Goal: Find specific page/section: Find specific page/section

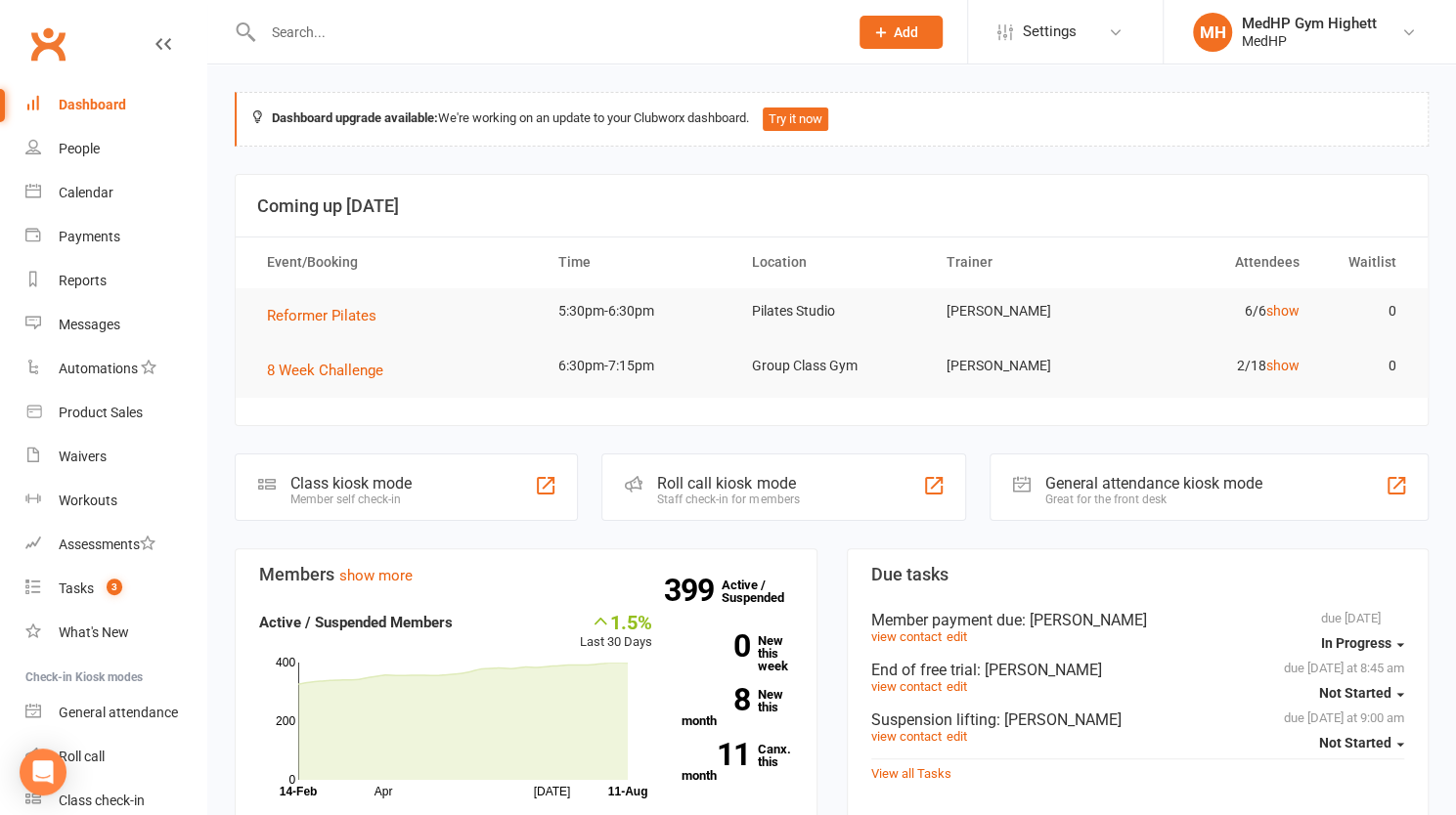
click at [297, 48] on div at bounding box center [534, 32] width 600 height 64
click at [298, 46] on div at bounding box center [534, 32] width 600 height 64
click at [311, 34] on input "text" at bounding box center [546, 32] width 577 height 27
paste input "[PERSON_NAME]"
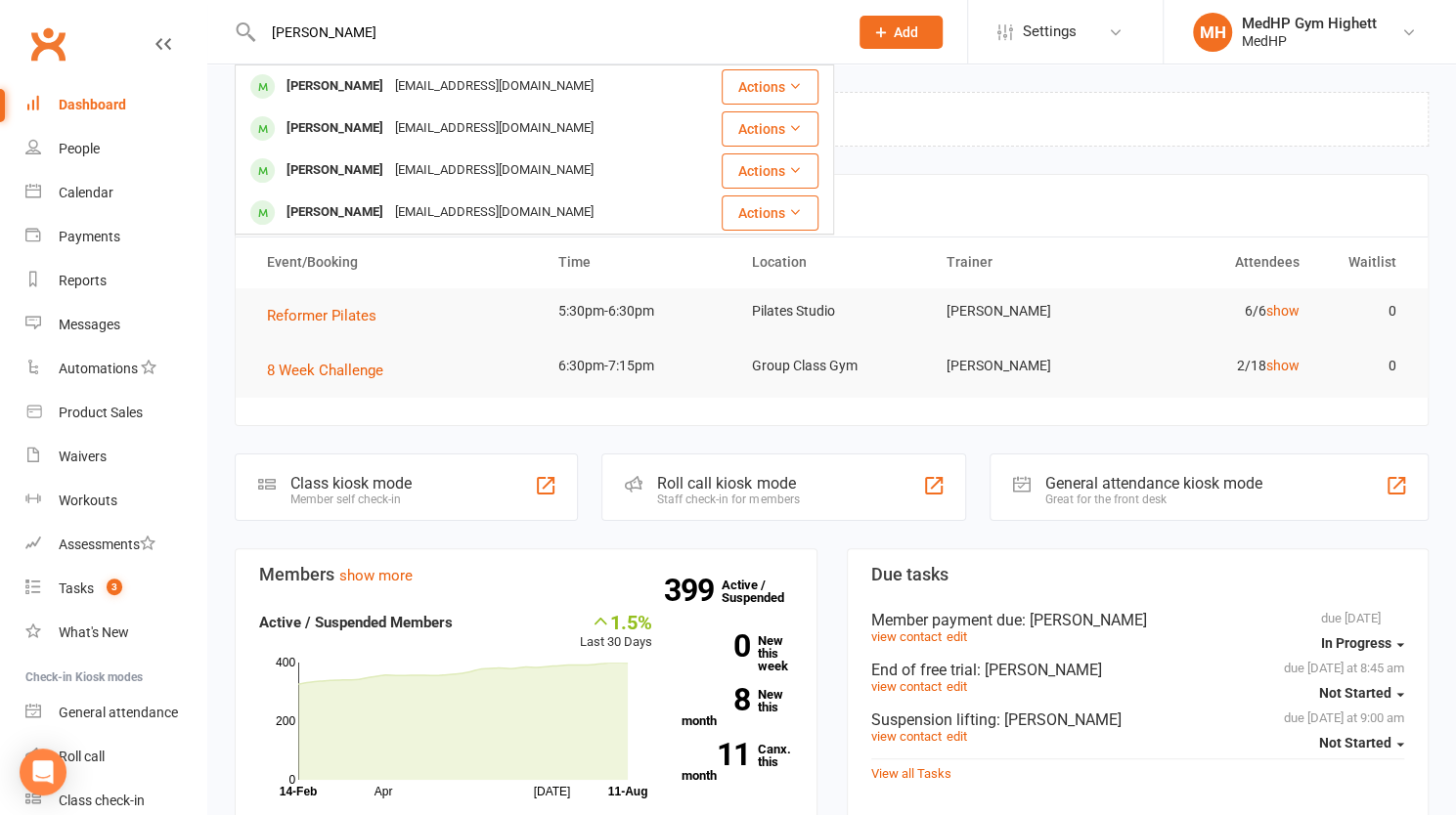
drag, startPoint x: 406, startPoint y: 36, endPoint x: 225, endPoint y: 18, distance: 181.9
click at [225, 18] on react-component "[PERSON_NAME] [PERSON_NAME] [EMAIL_ADDRESS][DOMAIN_NAME] Actions [PERSON_NAME] …" at bounding box center [417, 32] width 834 height 64
paste input "[PERSON_NAME]"
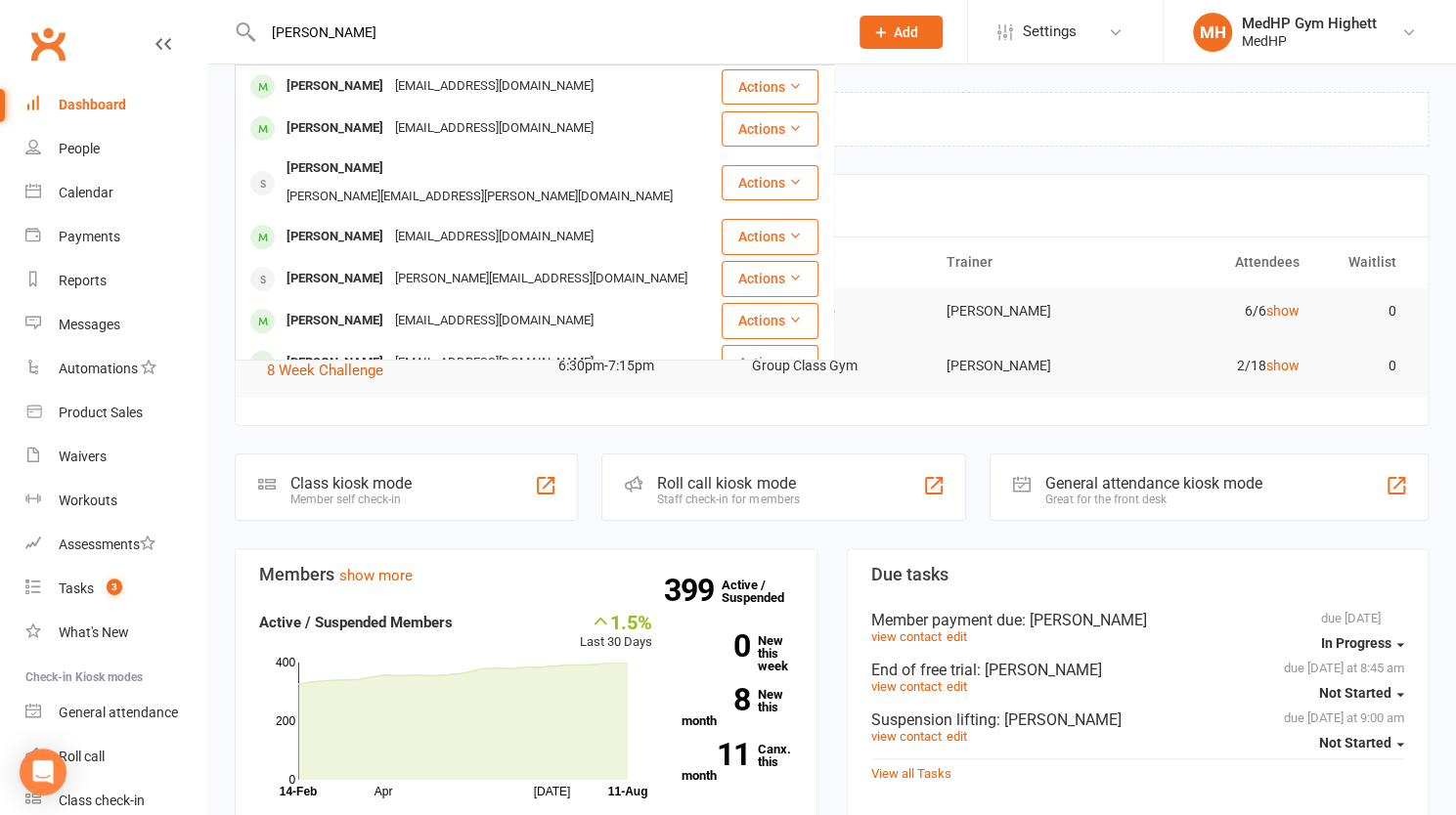
drag, startPoint x: 394, startPoint y: 50, endPoint x: 244, endPoint y: 56, distance: 150.1
click at [244, 56] on div "[PERSON_NAME] [PERSON_NAME] [EMAIL_ADDRESS][DOMAIN_NAME] Actions [PERSON_NAME] …" at bounding box center [534, 32] width 600 height 64
drag, startPoint x: 338, startPoint y: 30, endPoint x: 203, endPoint y: 31, distance: 135.0
click at [203, 5] on header "[PERSON_NAME] [PERSON_NAME] [EMAIL_ADDRESS][DOMAIN_NAME] Actions [PERSON_NAME] …" at bounding box center [728, 5] width 1456 height 0
drag, startPoint x: 396, startPoint y: 21, endPoint x: 229, endPoint y: 31, distance: 167.3
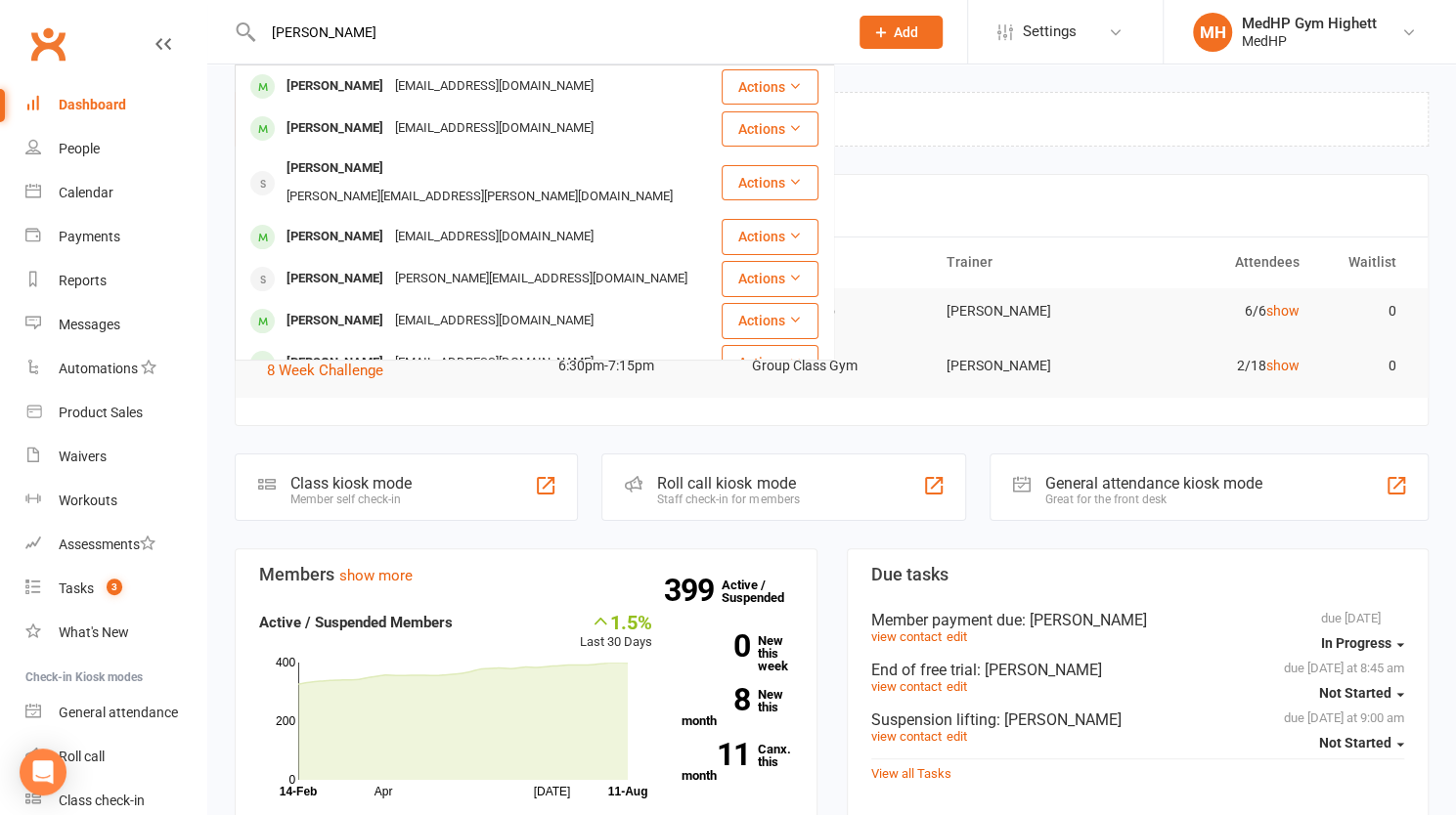
click at [229, 31] on react-component "[PERSON_NAME] [PERSON_NAME] [EMAIL_ADDRESS][DOMAIN_NAME] Actions [PERSON_NAME] …" at bounding box center [417, 32] width 834 height 64
paste input "[PERSON_NAME]"
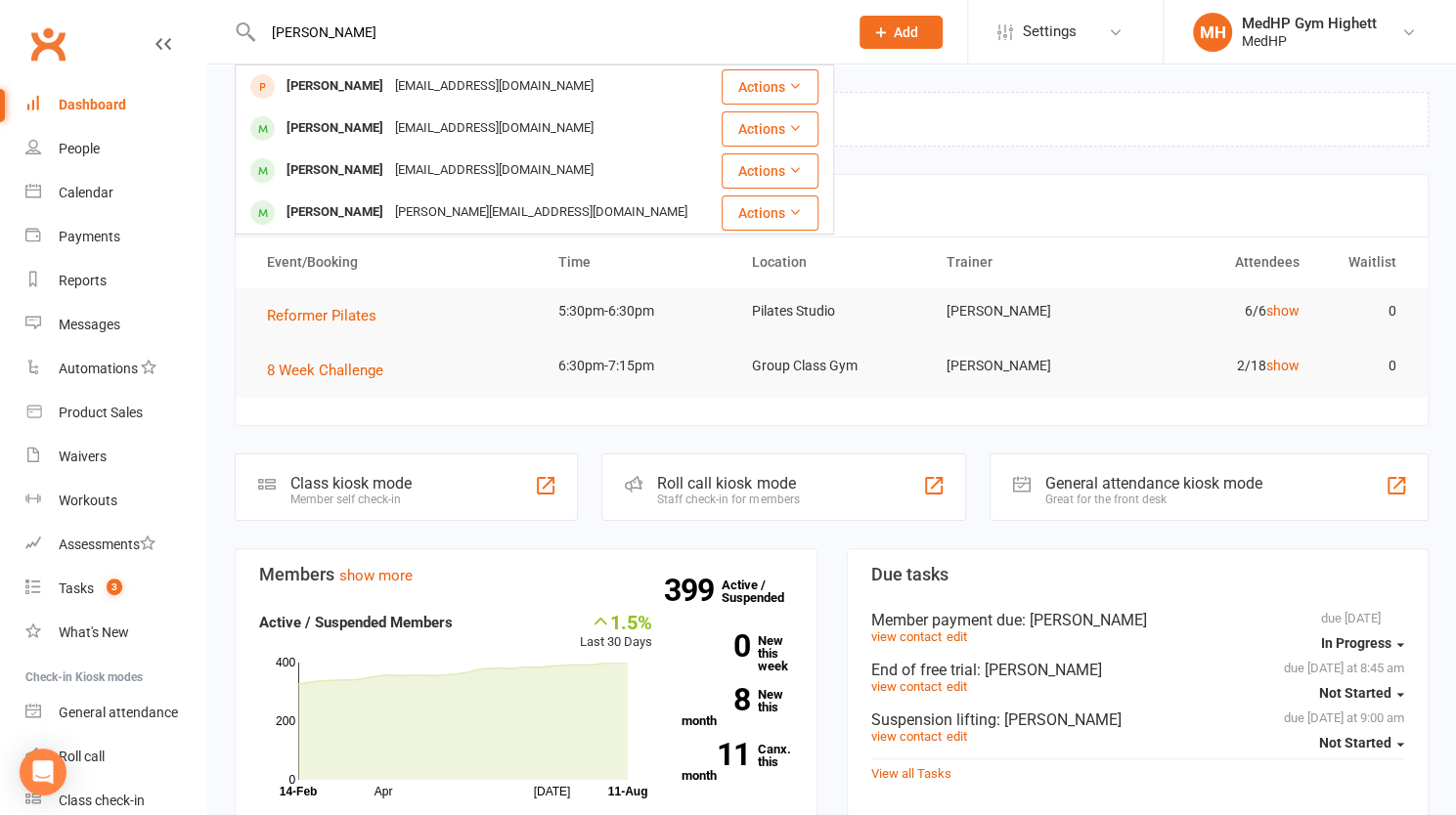
drag, startPoint x: 411, startPoint y: 40, endPoint x: 214, endPoint y: 34, distance: 197.1
click at [214, 34] on react-component "[PERSON_NAME] [PERSON_NAME] [EMAIL_ADDRESS][DOMAIN_NAME] Actions [PERSON_NAME] …" at bounding box center [417, 32] width 834 height 64
paste input "[PERSON_NAME]"
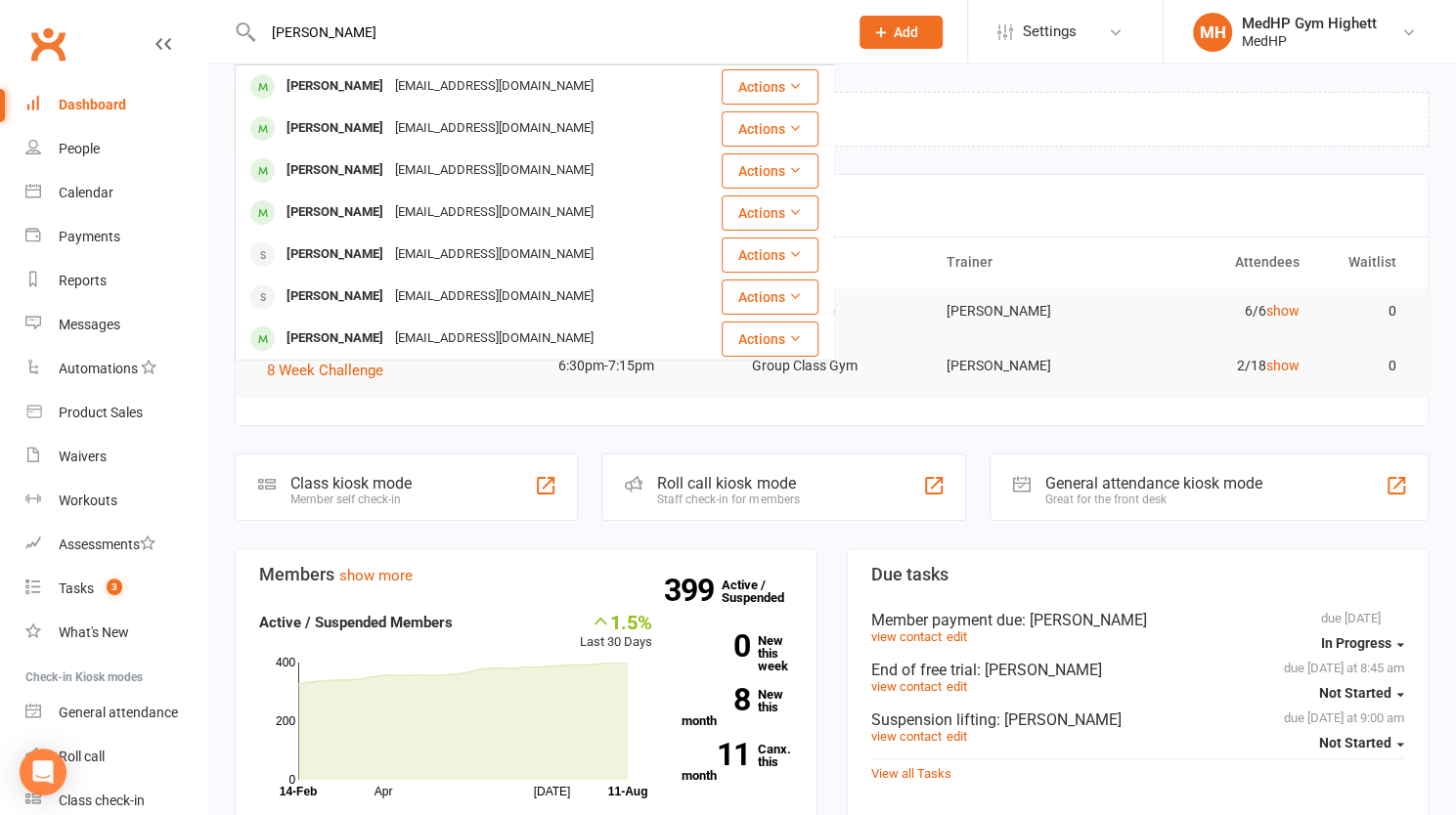
drag, startPoint x: 407, startPoint y: 40, endPoint x: 151, endPoint y: 33, distance: 256.1
click at [151, 5] on header "[PERSON_NAME] [PERSON_NAME] [EMAIL_ADDRESS][DOMAIN_NAME] Actions [PERSON_NAME] …" at bounding box center [728, 5] width 1456 height 0
paste input "[PERSON_NAME]"
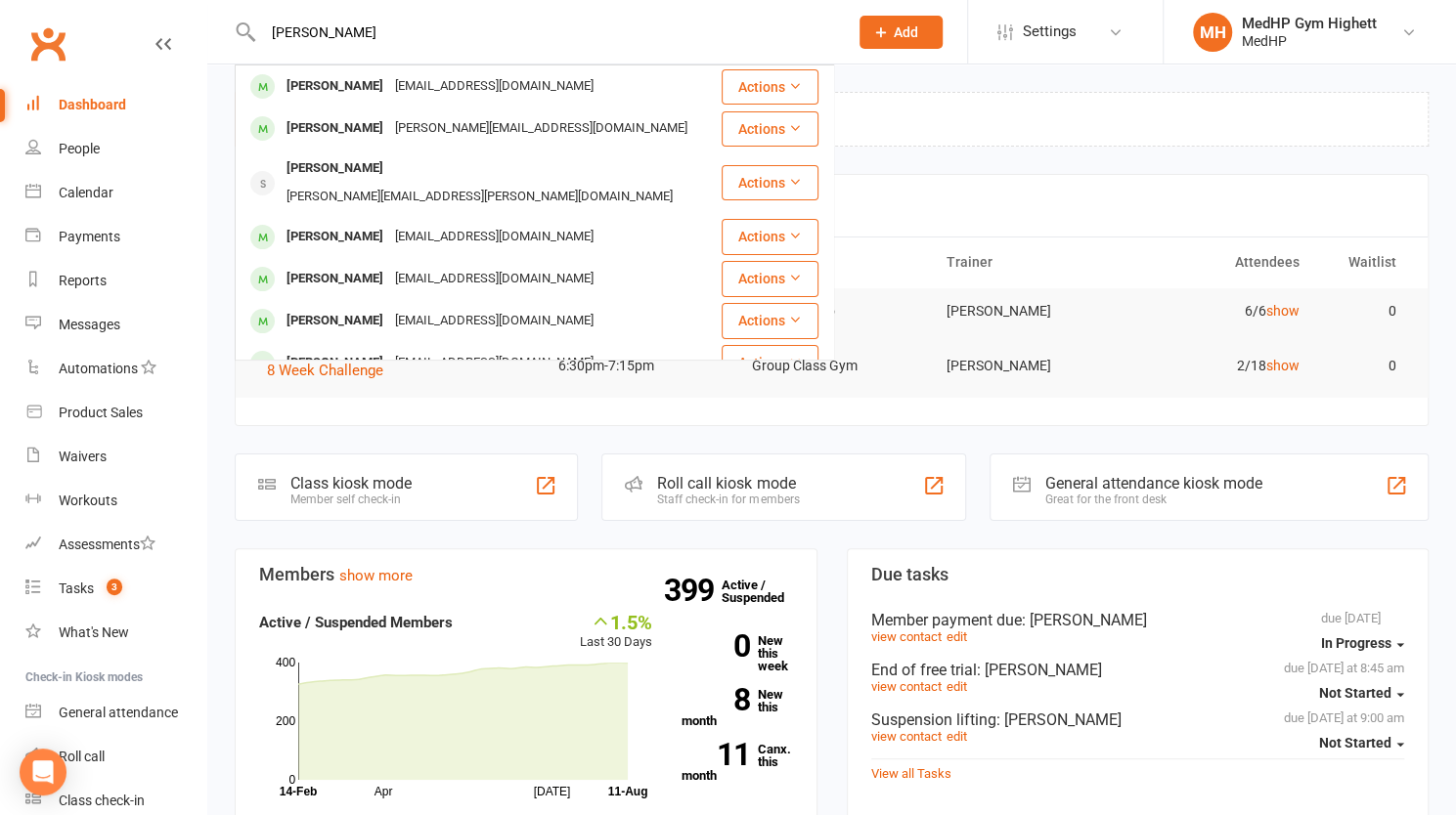
drag, startPoint x: 431, startPoint y: 25, endPoint x: 226, endPoint y: 33, distance: 205.2
click at [226, 33] on react-component "[PERSON_NAME] [PERSON_NAME] [EMAIL_ADDRESS][DOMAIN_NAME] Actions [PERSON_NAME] …" at bounding box center [417, 32] width 834 height 64
paste input "[PERSON_NAME]"
click at [418, 56] on div "[PERSON_NAME] [PERSON_NAME] [PERSON_NAME][EMAIL_ADDRESS][DOMAIN_NAME] Actions […" at bounding box center [534, 32] width 600 height 64
drag, startPoint x: 428, startPoint y: 38, endPoint x: 171, endPoint y: -2, distance: 260.1
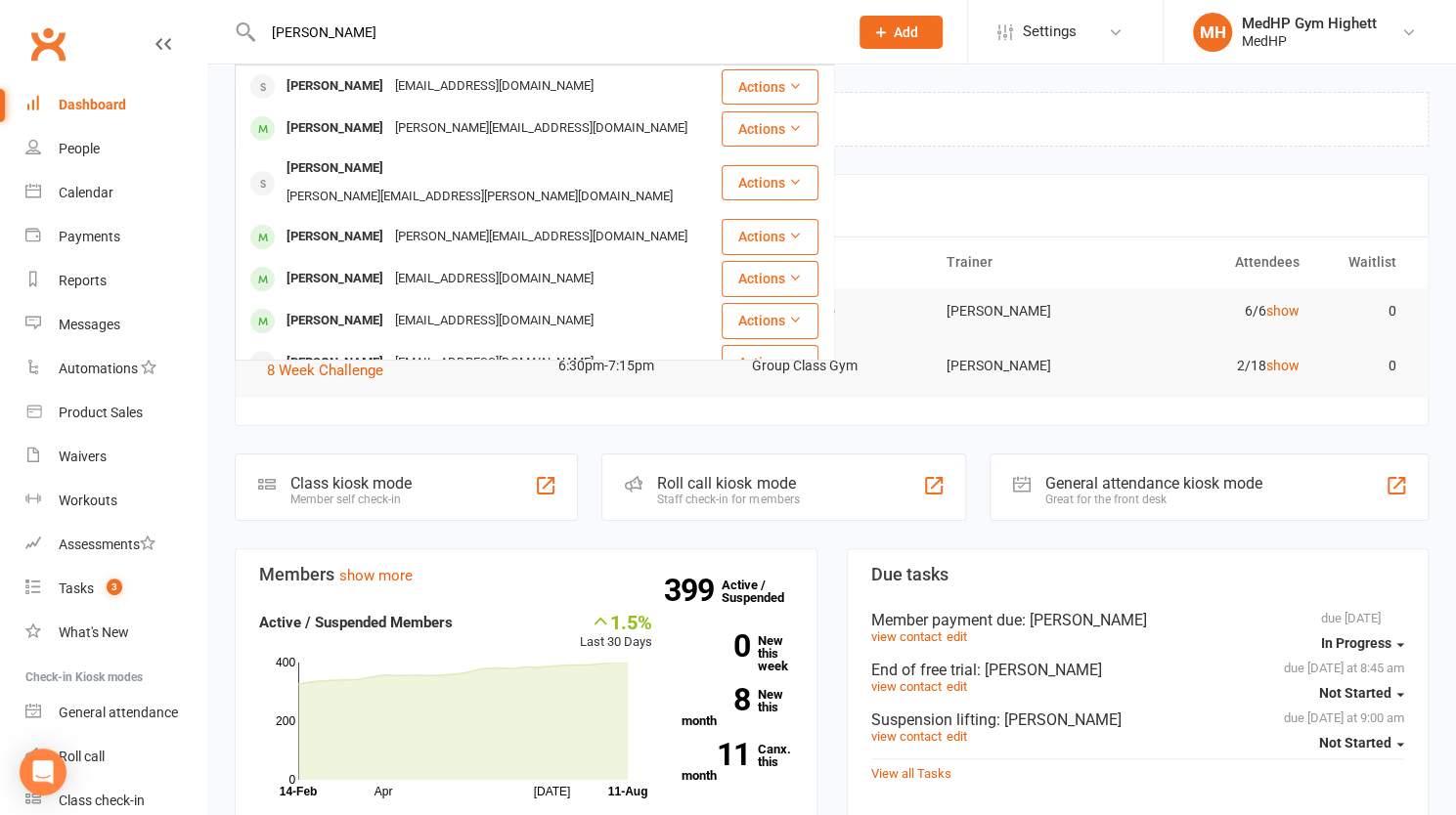
paste input "[PERSON_NAME]"
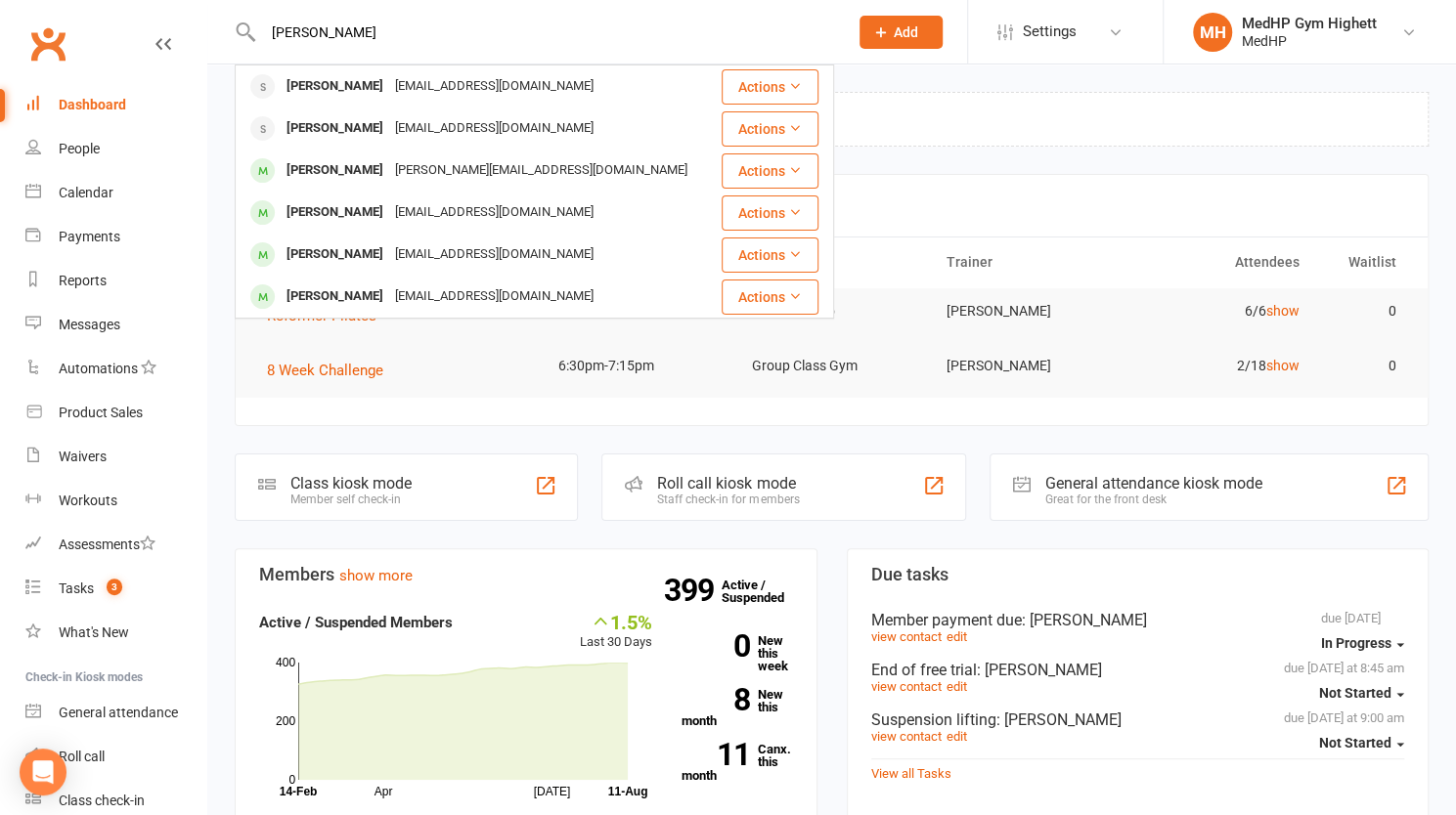
drag, startPoint x: 444, startPoint y: 46, endPoint x: 264, endPoint y: 56, distance: 180.3
click at [264, 56] on div "[PERSON_NAME] [PERSON_NAME] [EMAIL_ADDRESS][DOMAIN_NAME] Actions [PERSON_NAME] …" at bounding box center [534, 32] width 600 height 64
drag, startPoint x: 438, startPoint y: 41, endPoint x: 227, endPoint y: 12, distance: 213.0
click at [227, 12] on react-component "[PERSON_NAME] [PERSON_NAME] [EMAIL_ADDRESS][DOMAIN_NAME] Actions [PERSON_NAME] …" at bounding box center [417, 32] width 834 height 64
paste input "[PERSON_NAME]"
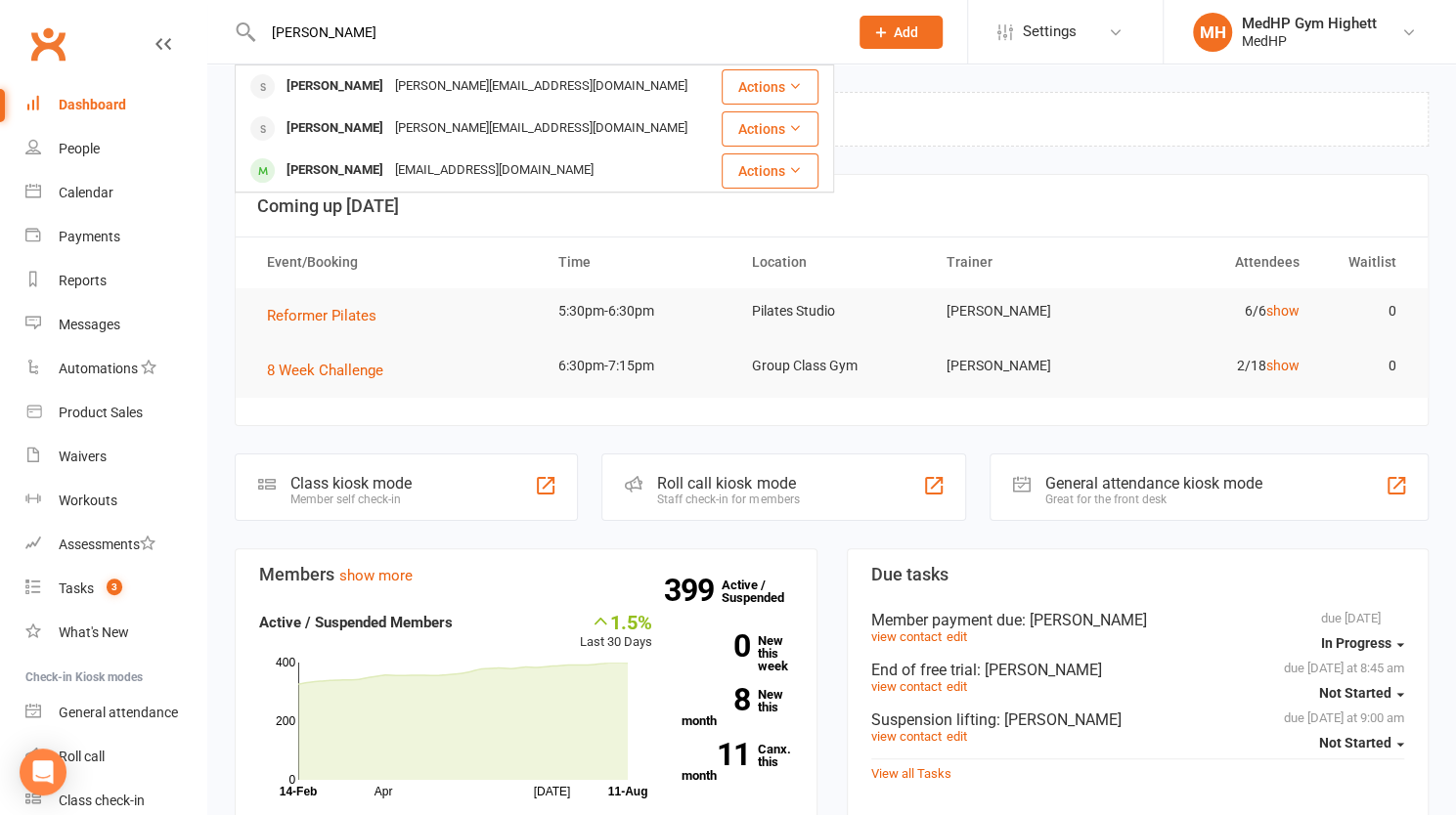
drag, startPoint x: 456, startPoint y: 25, endPoint x: 212, endPoint y: 50, distance: 245.3
click at [212, 50] on react-component "[PERSON_NAME] [PERSON_NAME] [PERSON_NAME][EMAIL_ADDRESS][DOMAIN_NAME] Actions […" at bounding box center [417, 32] width 834 height 64
paste input "[PERSON_NAME]"
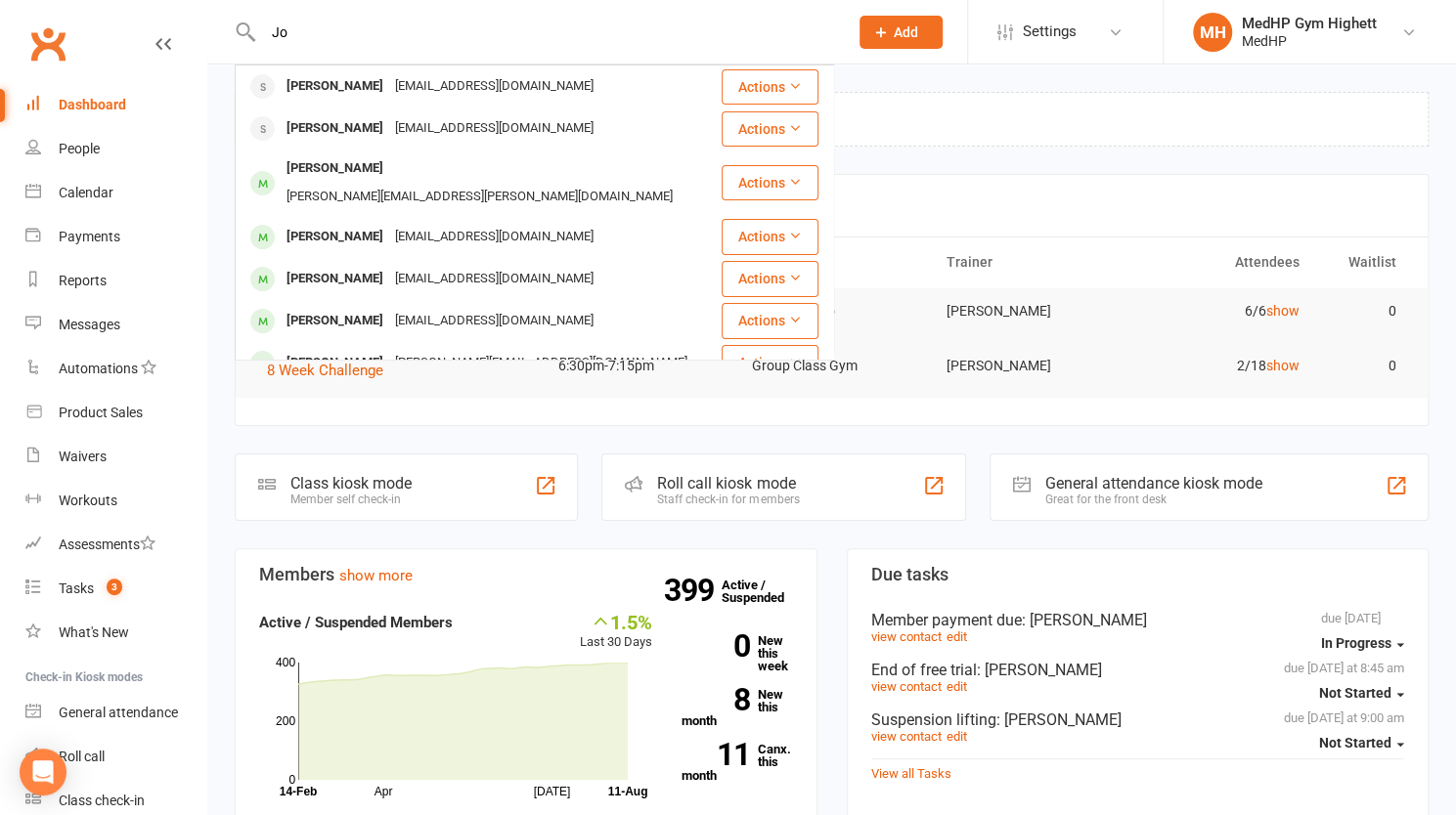
type input "J"
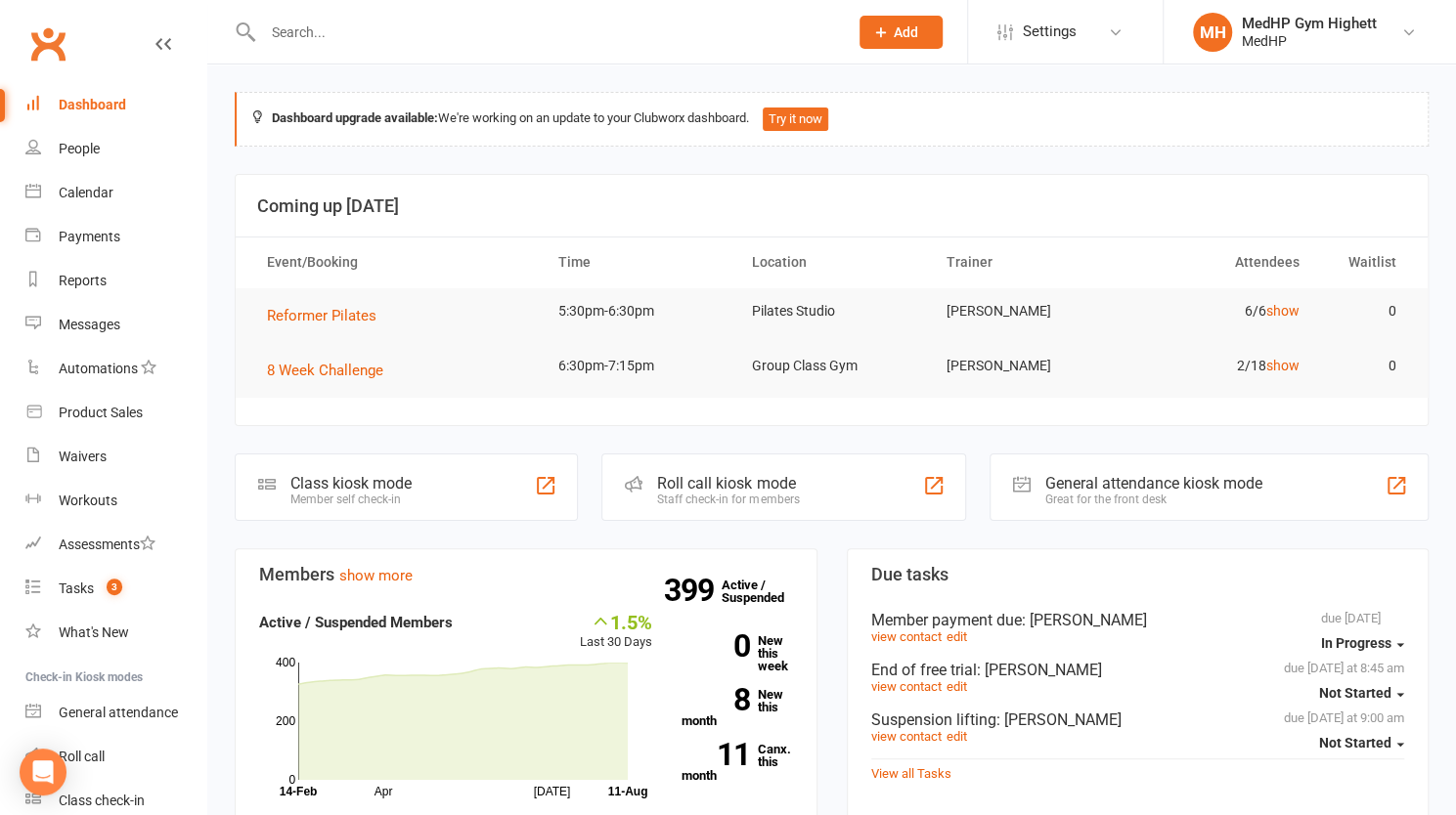
paste input "[PERSON_NAME]"
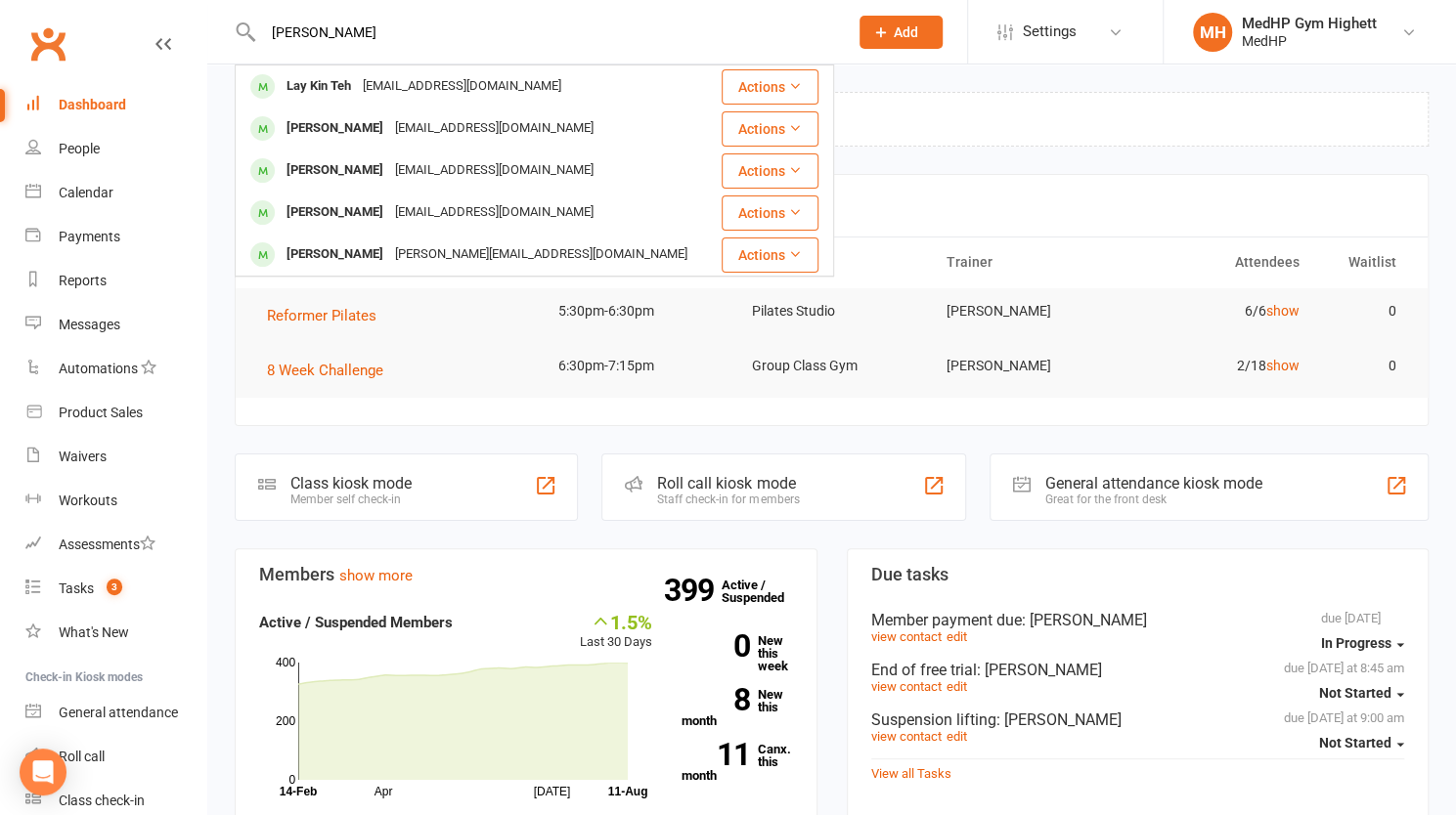
drag, startPoint x: 410, startPoint y: 32, endPoint x: 151, endPoint y: 32, distance: 259.0
click at [151, 5] on header "[PERSON_NAME] [PERSON_NAME] Teh [EMAIL_ADDRESS][DOMAIN_NAME] Actions [PERSON_NA…" at bounding box center [728, 5] width 1456 height 0
paste input "[PERSON_NAME]"
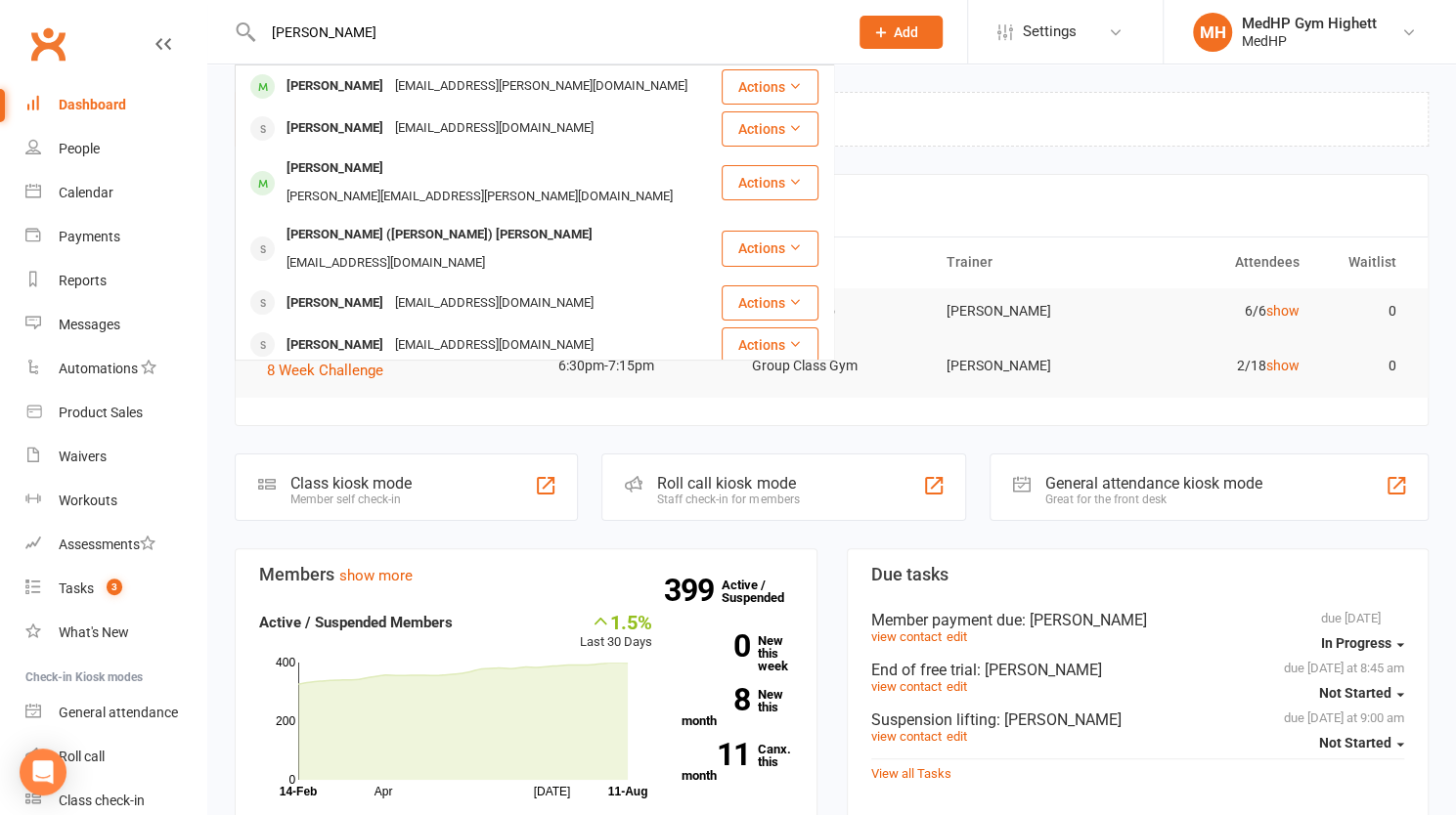
drag, startPoint x: 422, startPoint y: 40, endPoint x: 215, endPoint y: 36, distance: 207.0
click at [215, 36] on react-component "[PERSON_NAME] [PERSON_NAME] [EMAIL_ADDRESS][PERSON_NAME][DOMAIN_NAME] Actions […" at bounding box center [417, 32] width 834 height 64
paste input "[PERSON_NAME]"
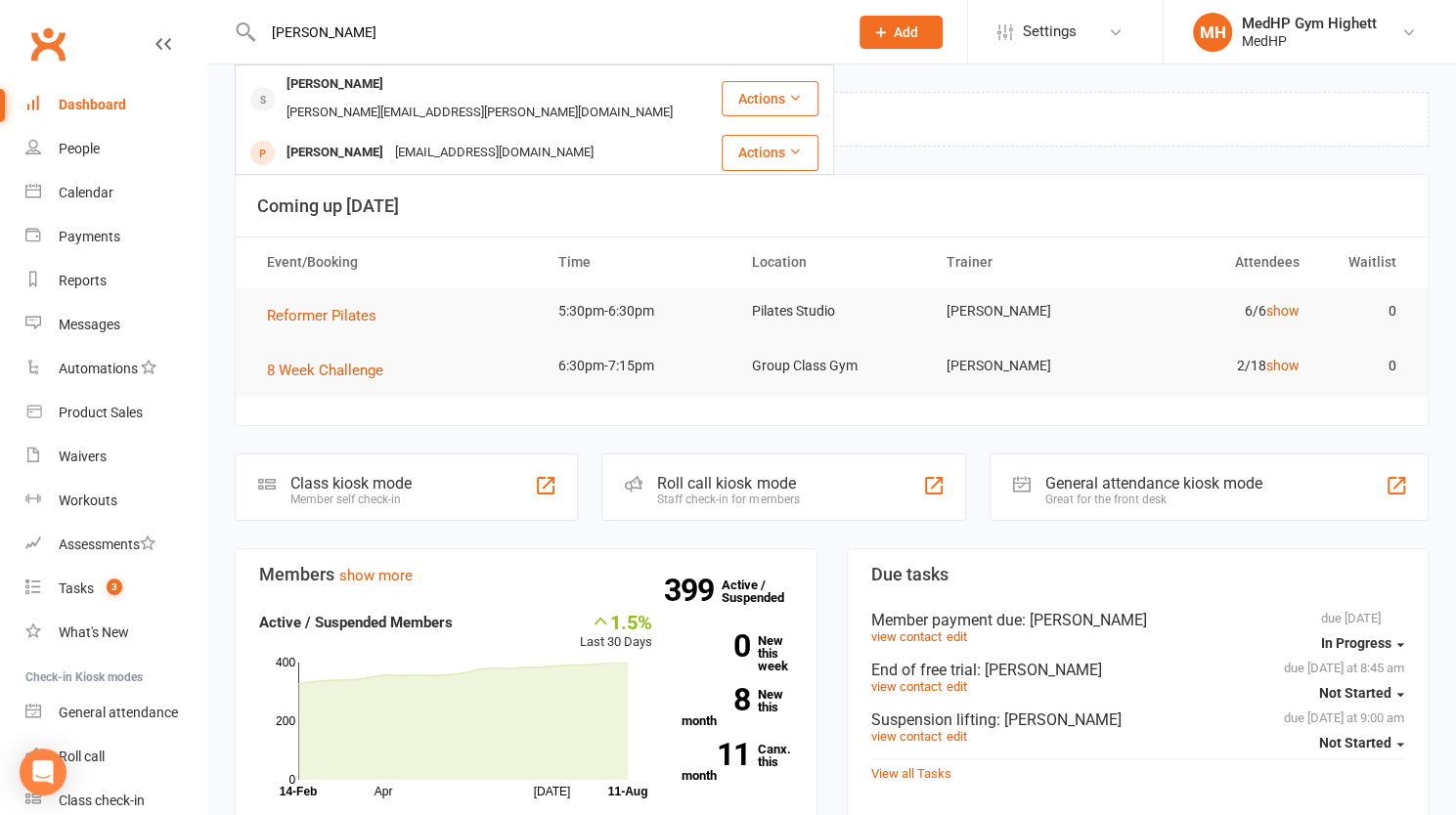
drag, startPoint x: 438, startPoint y: 36, endPoint x: 227, endPoint y: 26, distance: 211.2
click at [227, 26] on react-component "[PERSON_NAME] [PERSON_NAME] [PERSON_NAME][EMAIL_ADDRESS][PERSON_NAME][DOMAIN_NA…" at bounding box center [417, 32] width 834 height 64
paste input "[PERSON_NAME]"
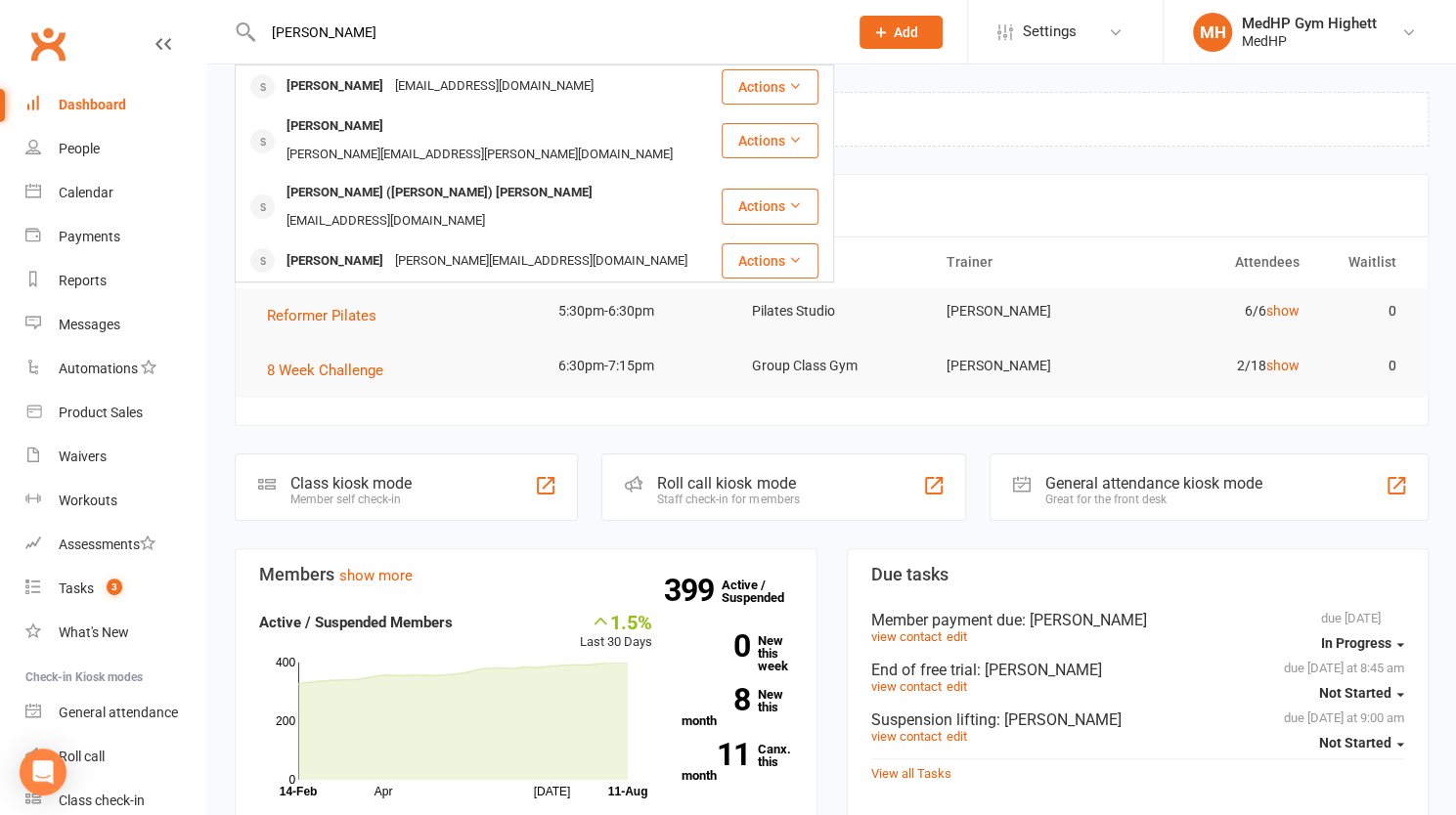
drag, startPoint x: 427, startPoint y: 38, endPoint x: 177, endPoint y: 4, distance: 252.3
click at [177, 4] on react-component "[PERSON_NAME] [PERSON_NAME] [PERSON_NAME][EMAIL_ADDRESS][DOMAIN_NAME] Actions […" at bounding box center [417, 32] width 834 height 64
paste input "[PERSON_NAME]"
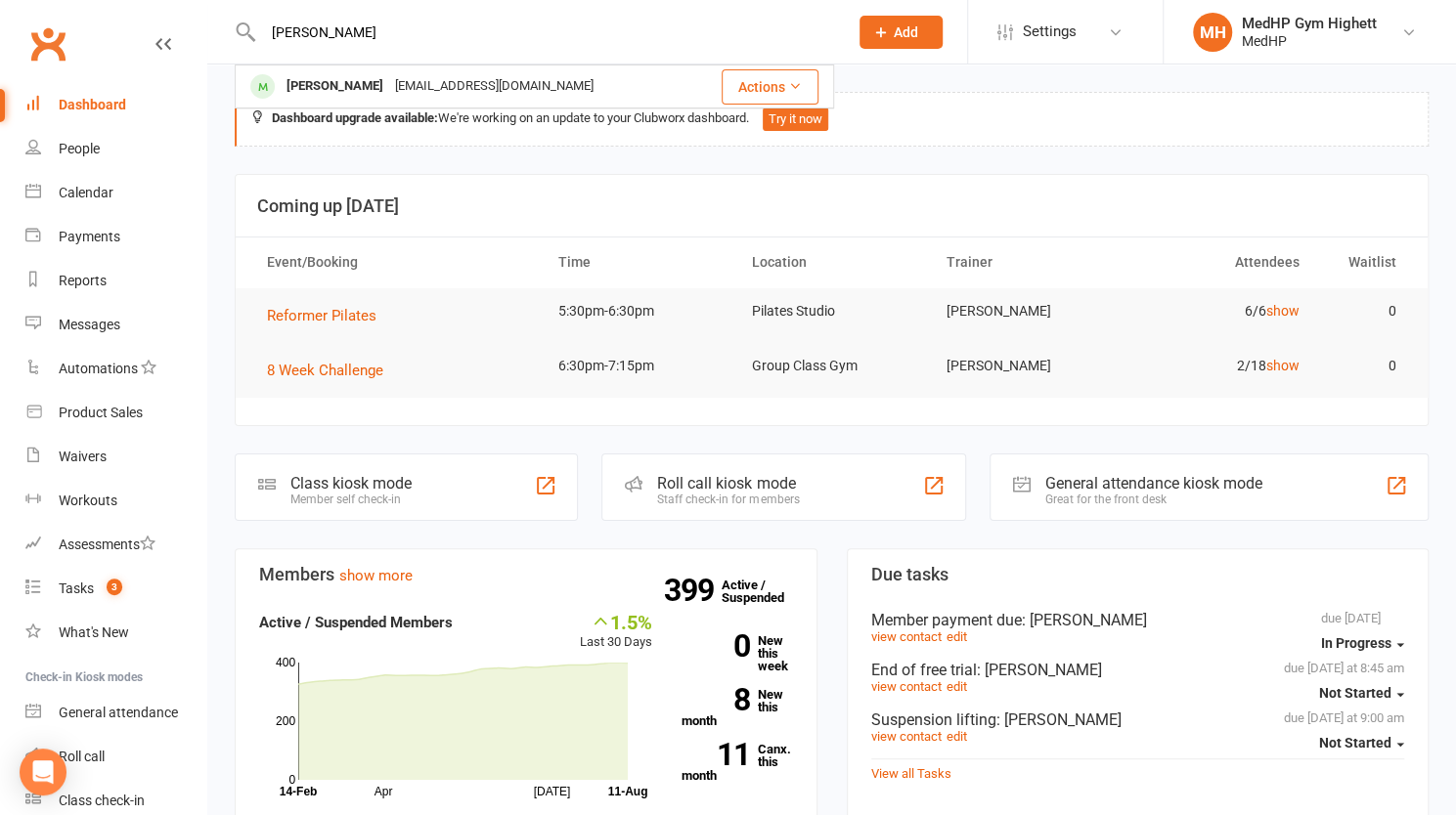
drag, startPoint x: 403, startPoint y: 38, endPoint x: 251, endPoint y: 37, distance: 152.0
click at [251, 37] on div "[PERSON_NAME] [PERSON_NAME] [EMAIL_ADDRESS][DOMAIN_NAME] Actions" at bounding box center [534, 32] width 600 height 64
paste input "[PERSON_NAME]"
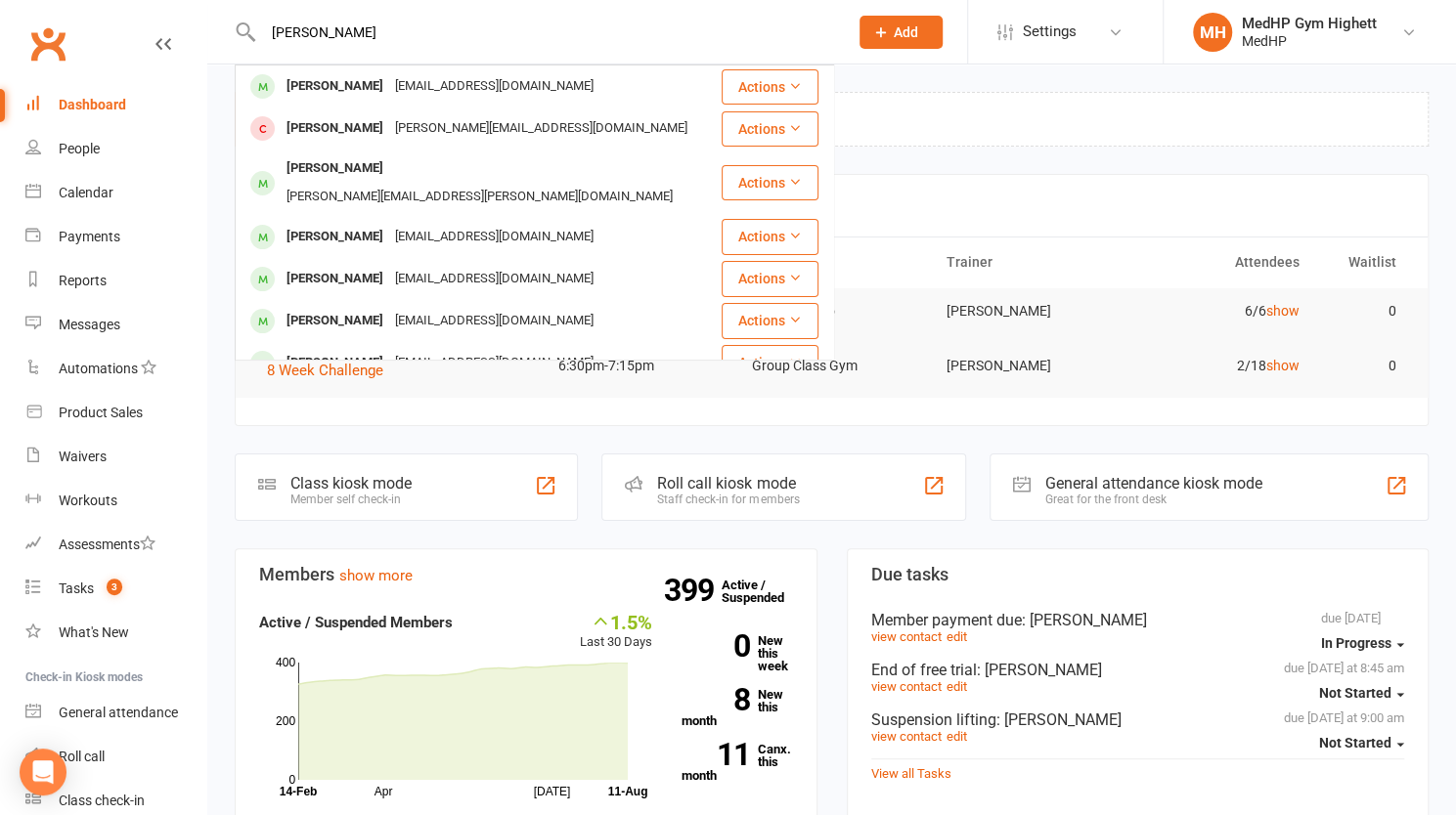
drag, startPoint x: 484, startPoint y: 41, endPoint x: 248, endPoint y: 15, distance: 237.4
click at [248, 15] on div "[PERSON_NAME] [PERSON_NAME] [EMAIL_ADDRESS][DOMAIN_NAME] Actions [PERSON_NAME] …" at bounding box center [534, 32] width 600 height 64
paste input "[PERSON_NAME]"
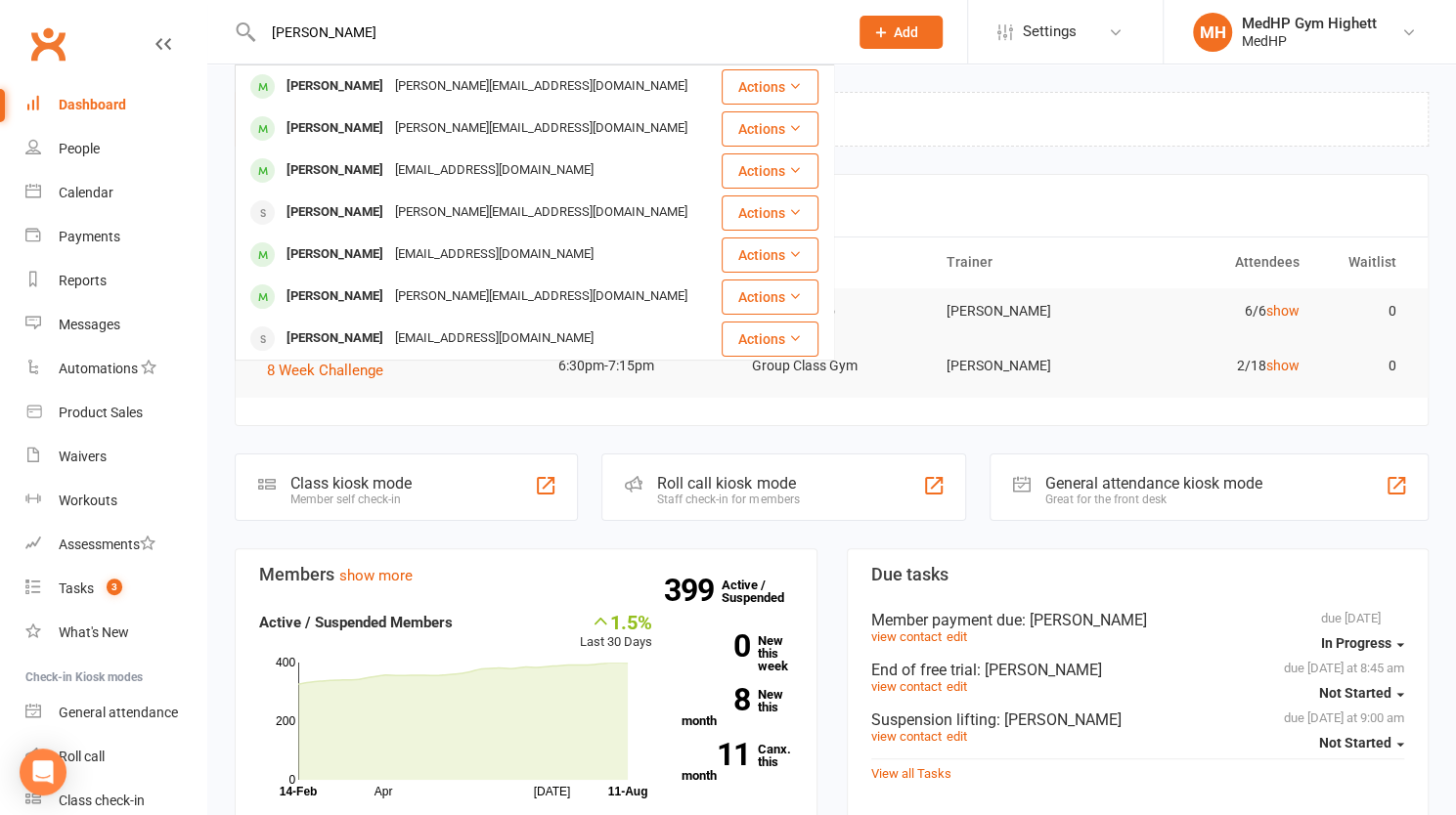
drag, startPoint x: 338, startPoint y: 58, endPoint x: 170, endPoint y: 42, distance: 168.8
click at [170, 5] on header "[PERSON_NAME] [PERSON_NAME] [PERSON_NAME][EMAIL_ADDRESS][DOMAIN_NAME] Actions R…" at bounding box center [728, 5] width 1456 height 0
paste input "[PERSON_NAME]"
drag, startPoint x: 396, startPoint y: 36, endPoint x: 141, endPoint y: 51, distance: 255.4
click at [141, 5] on header "[PERSON_NAME] [PERSON_NAME] [PERSON_NAME][EMAIL_ADDRESS][DOMAIN_NAME] Actions […" at bounding box center [728, 5] width 1456 height 0
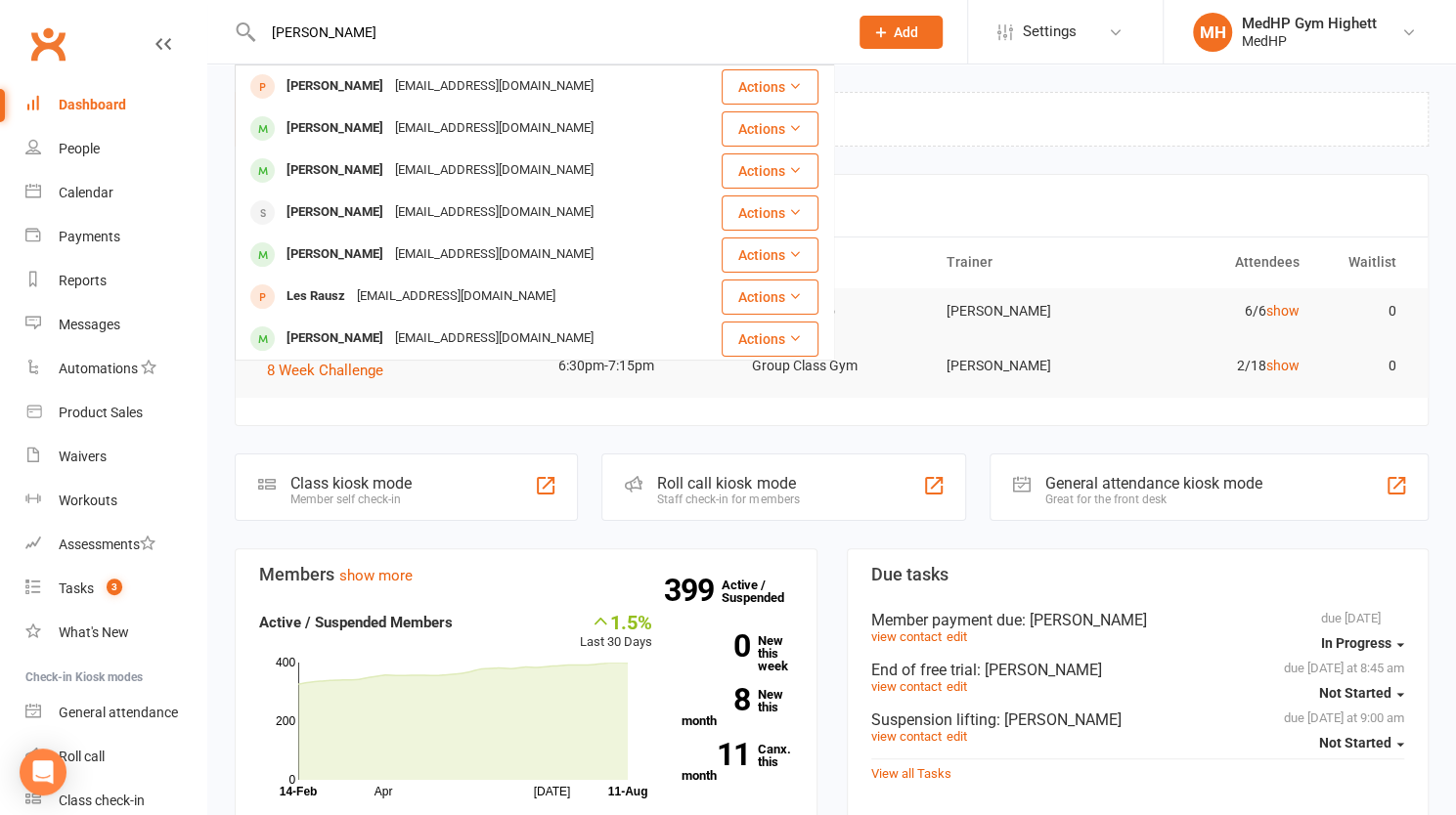
paste input "[PERSON_NAME]"
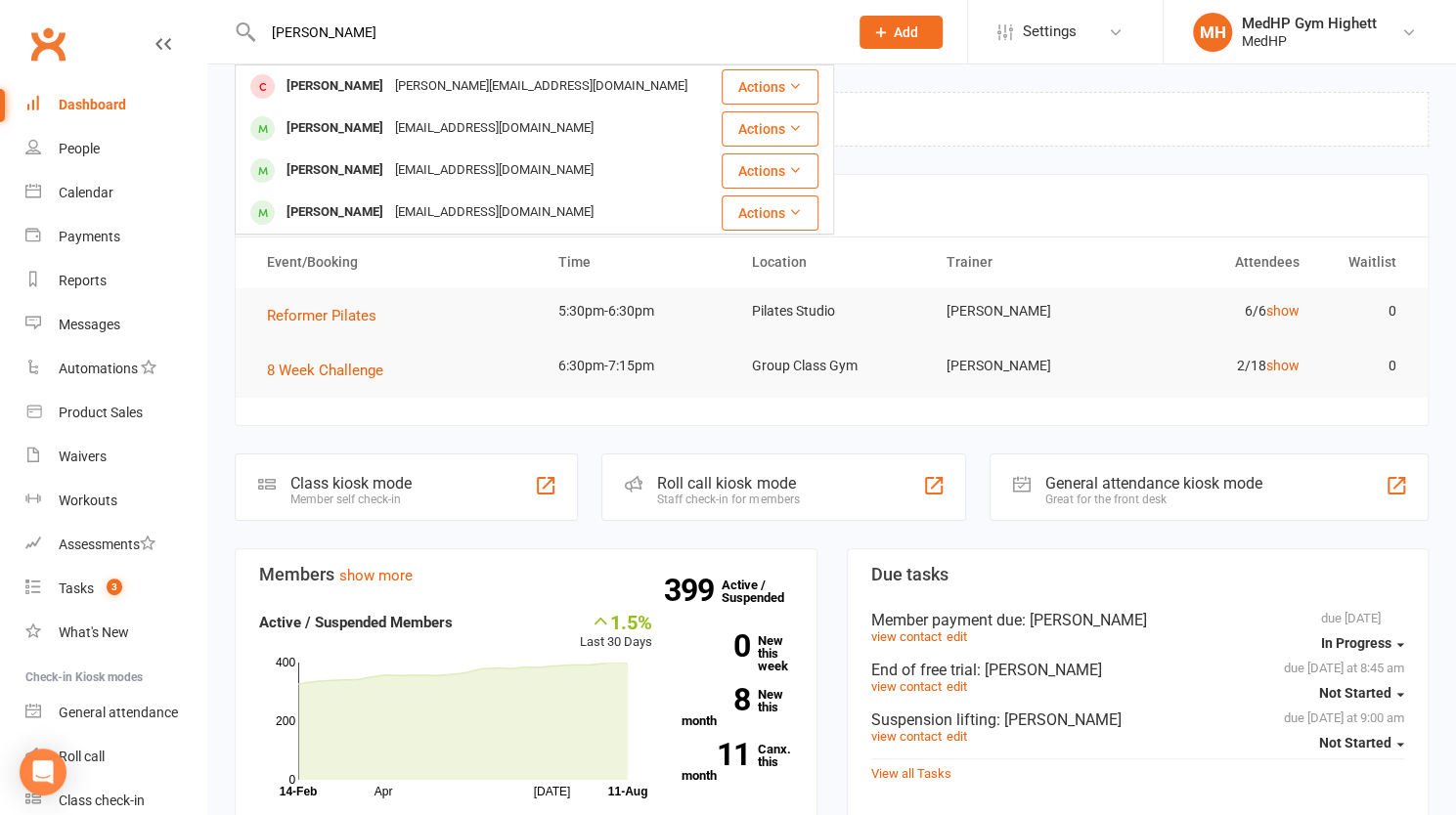
drag, startPoint x: 415, startPoint y: 37, endPoint x: 218, endPoint y: 13, distance: 198.5
click at [218, 13] on react-component "[PERSON_NAME] [PERSON_NAME] [PERSON_NAME][EMAIL_ADDRESS][DOMAIN_NAME] Actions […" at bounding box center [417, 32] width 834 height 64
paste input "[PERSON_NAME]"
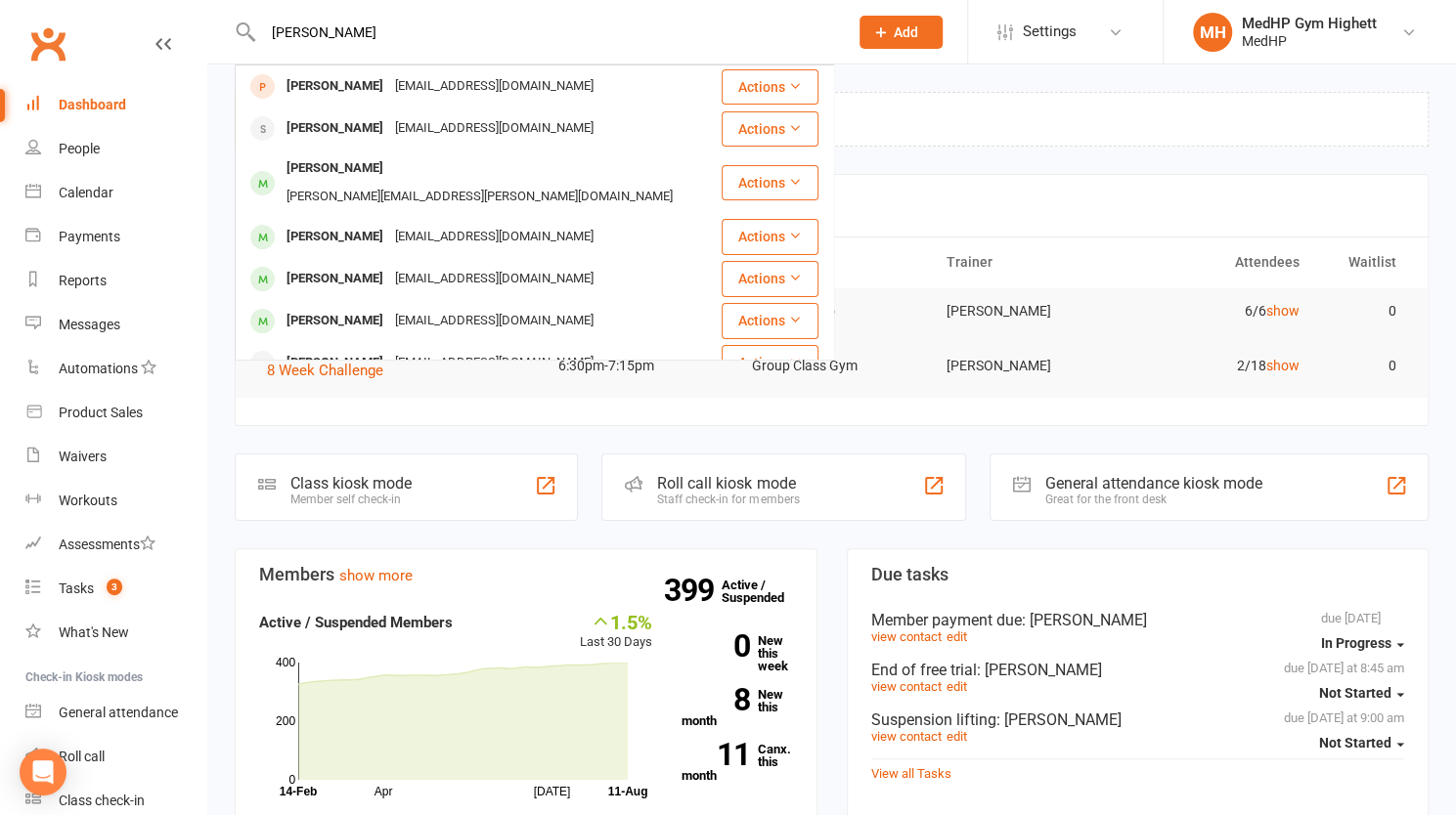
drag, startPoint x: 460, startPoint y: 32, endPoint x: 215, endPoint y: 32, distance: 245.0
click at [215, 32] on react-component "[PERSON_NAME] [PERSON_NAME] [EMAIL_ADDRESS][DOMAIN_NAME] Actions [PERSON_NAME] …" at bounding box center [417, 32] width 834 height 64
paste input "[PERSON_NAME]"
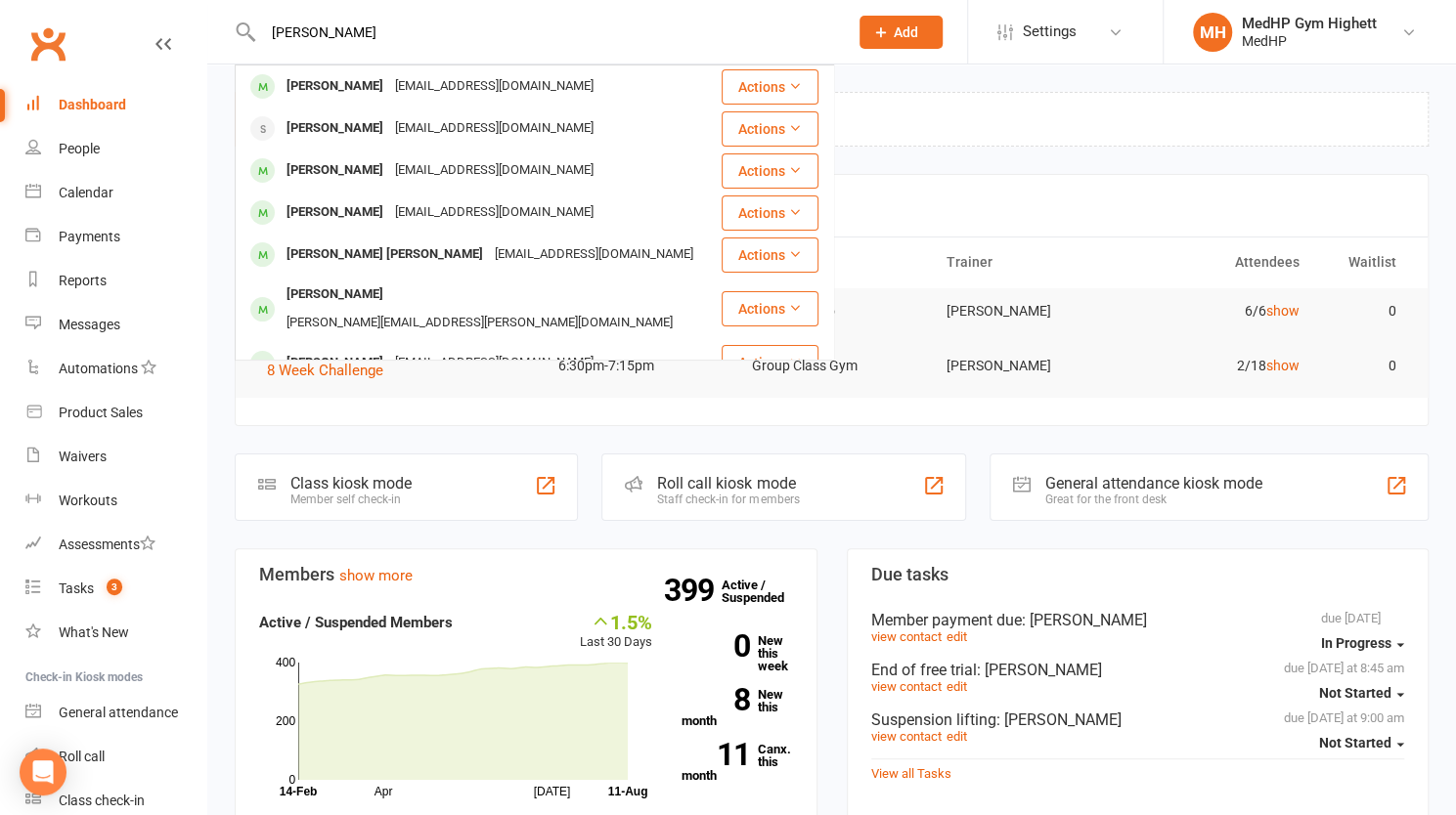
drag, startPoint x: 414, startPoint y: 24, endPoint x: 191, endPoint y: 24, distance: 223.0
click at [191, 5] on header "[PERSON_NAME] [PERSON_NAME] [EMAIL_ADDRESS][DOMAIN_NAME] Actions [PERSON_NAME] …" at bounding box center [728, 5] width 1456 height 0
paste input "[PERSON_NAME]"
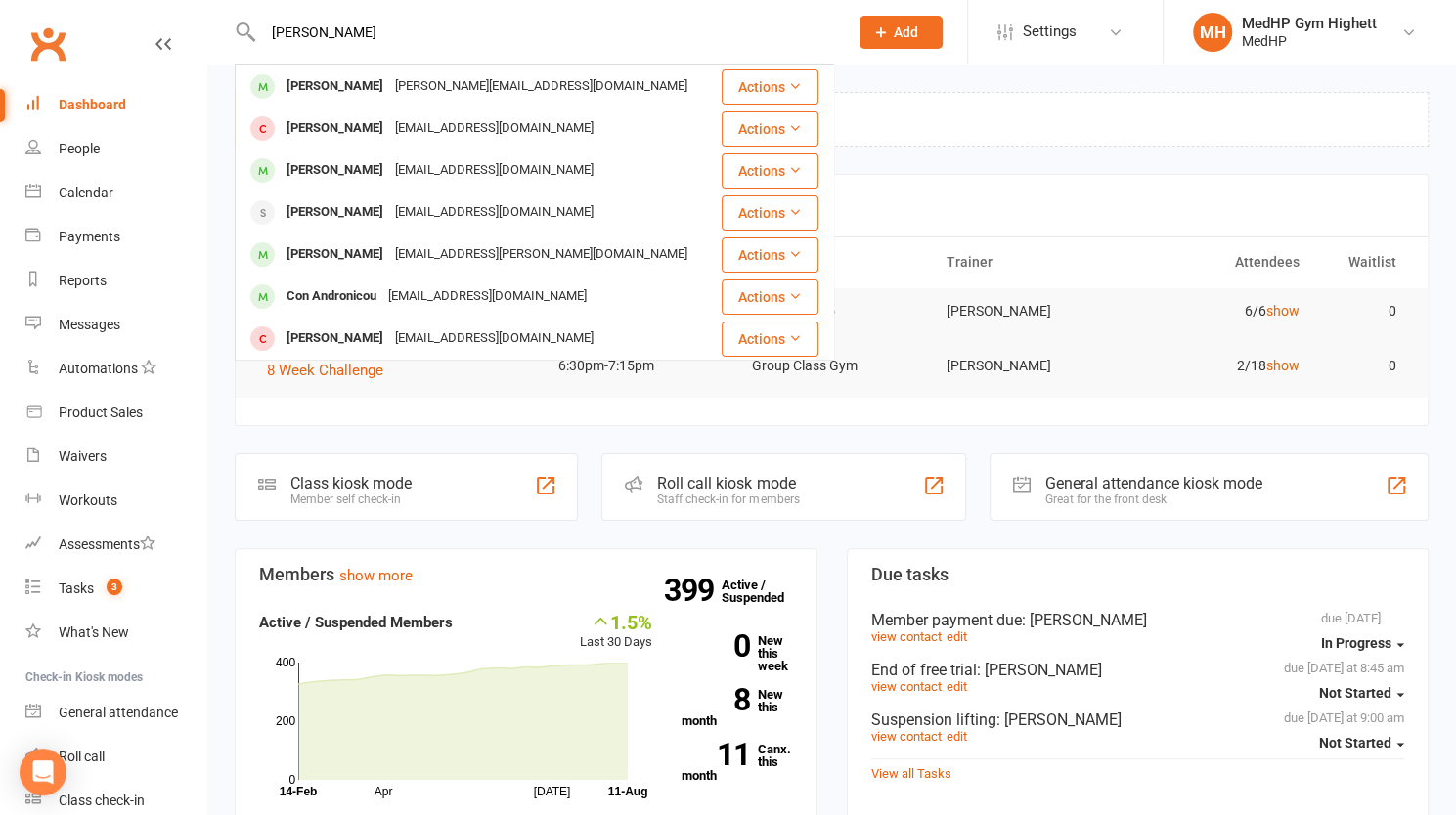
drag, startPoint x: 432, startPoint y: 38, endPoint x: 169, endPoint y: 54, distance: 263.5
click at [169, 5] on header "[PERSON_NAME] Debbie McCann [EMAIL_ADDRESS][DOMAIN_NAME] Actions [PERSON_NAME] …" at bounding box center [728, 5] width 1456 height 0
paste input "[PERSON_NAME]"
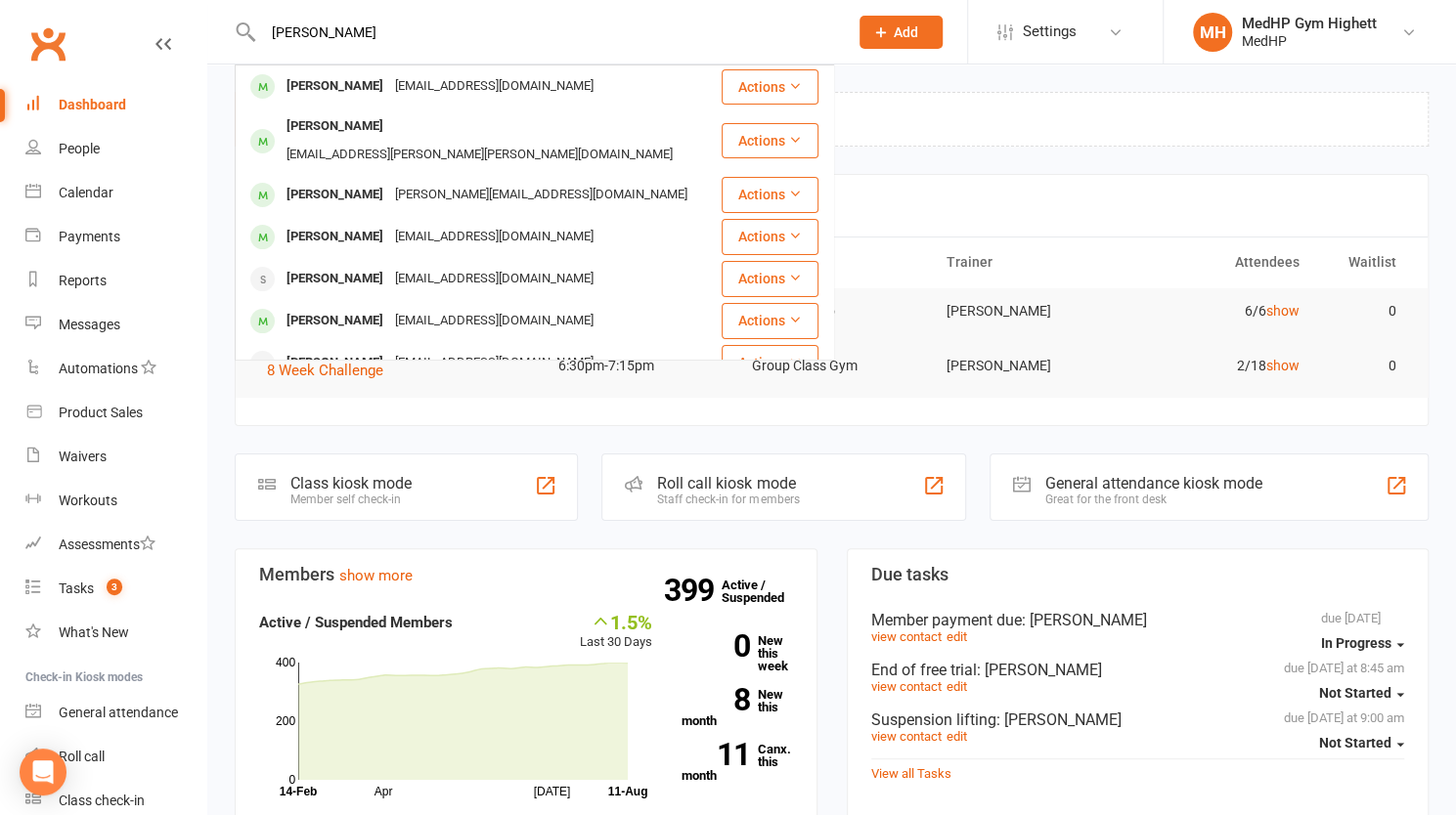
drag, startPoint x: 439, startPoint y: 38, endPoint x: 176, endPoint y: 25, distance: 263.3
click at [176, 5] on header "[PERSON_NAME] [PERSON_NAME] [EMAIL_ADDRESS][DOMAIN_NAME] Actions [PERSON_NAME] …" at bounding box center [728, 5] width 1456 height 0
paste input "[PERSON_NAME]"
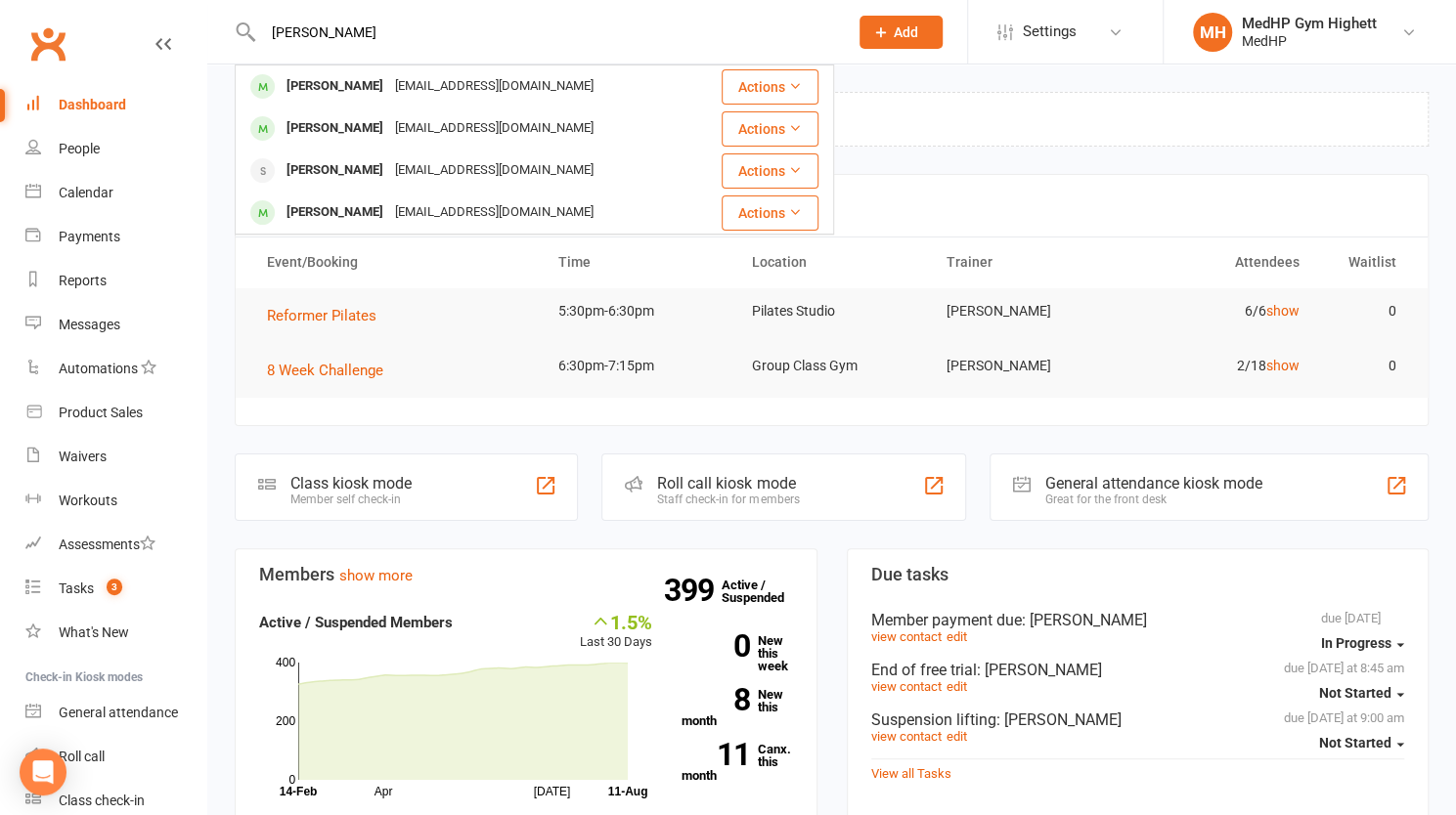
drag, startPoint x: 426, startPoint y: 34, endPoint x: 203, endPoint y: 15, distance: 223.8
click at [203, 5] on header "[PERSON_NAME] [PERSON_NAME] [PERSON_NAME][EMAIL_ADDRESS][DOMAIN_NAME] Actions […" at bounding box center [728, 5] width 1456 height 0
paste input "[PERSON_NAME]"
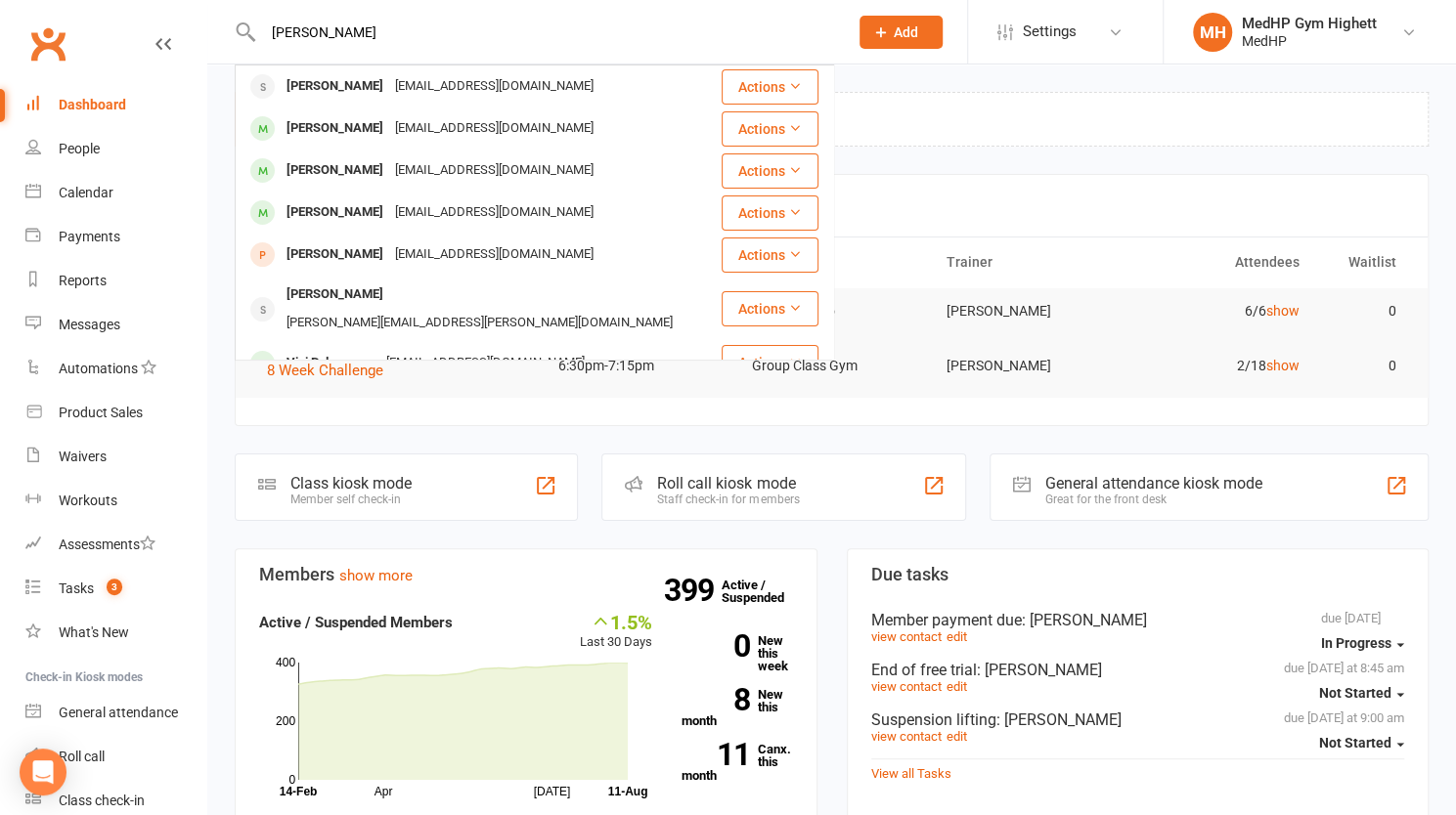
drag, startPoint x: 420, startPoint y: 52, endPoint x: 244, endPoint y: 50, distance: 176.0
click at [244, 50] on div "[PERSON_NAME] [PERSON_NAME] [EMAIL_ADDRESS][DOMAIN_NAME] Actions [PERSON_NAME] …" at bounding box center [534, 32] width 600 height 64
drag, startPoint x: 404, startPoint y: 34, endPoint x: 225, endPoint y: 28, distance: 179.1
click at [225, 28] on react-component "[PERSON_NAME] [PERSON_NAME] [EMAIL_ADDRESS][DOMAIN_NAME] Actions [PERSON_NAME] …" at bounding box center [417, 32] width 834 height 64
paste input "[PERSON_NAME]"
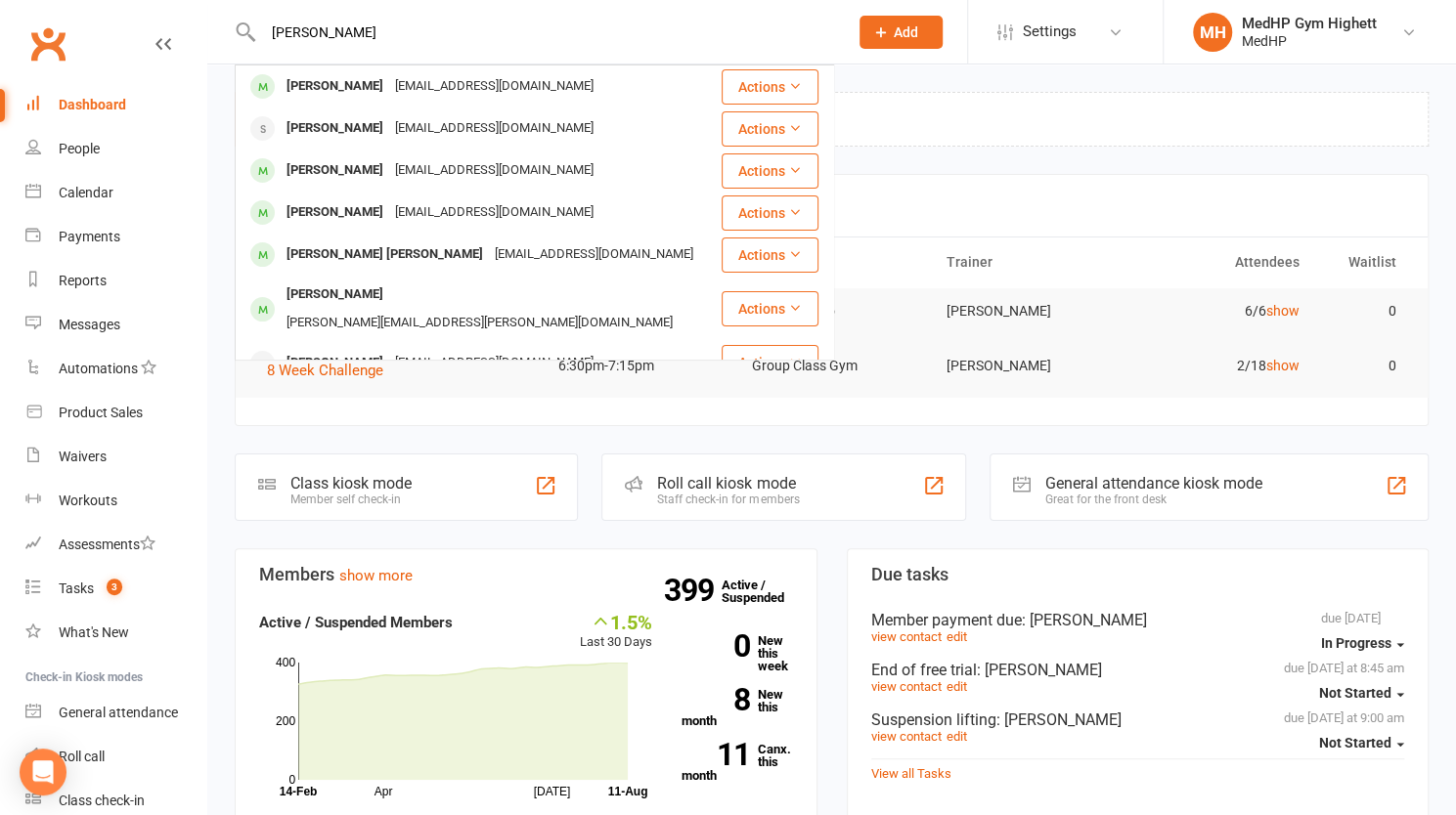
drag, startPoint x: 421, startPoint y: 25, endPoint x: 237, endPoint y: 15, distance: 184.3
click at [237, 15] on div "[PERSON_NAME] [PERSON_NAME] [EMAIL_ADDRESS][DOMAIN_NAME] Actions [PERSON_NAME] …" at bounding box center [534, 32] width 600 height 64
paste input "[PERSON_NAME]"
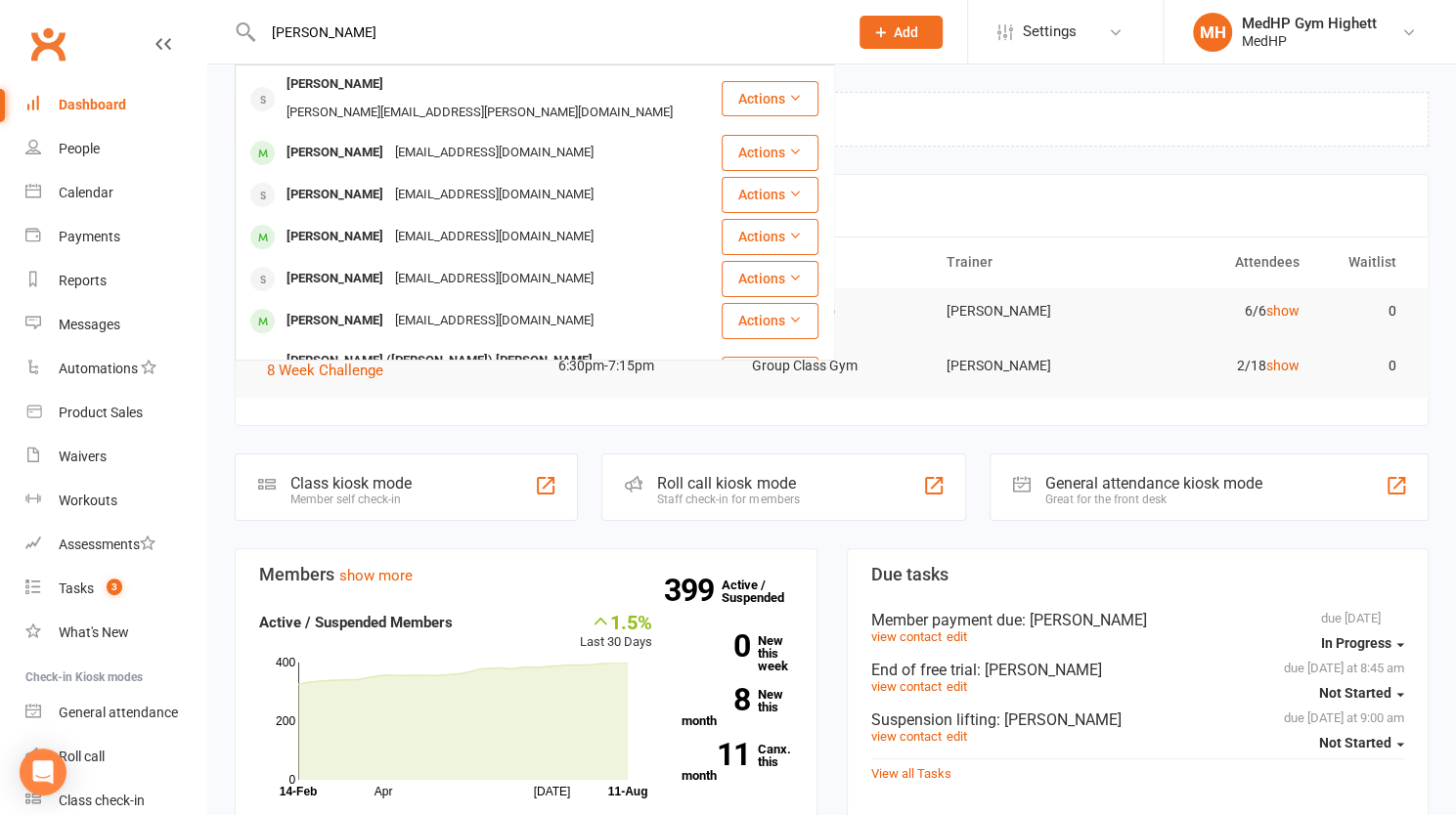
drag, startPoint x: 424, startPoint y: 34, endPoint x: 123, endPoint y: -2, distance: 303.1
paste input "[PERSON_NAME]"
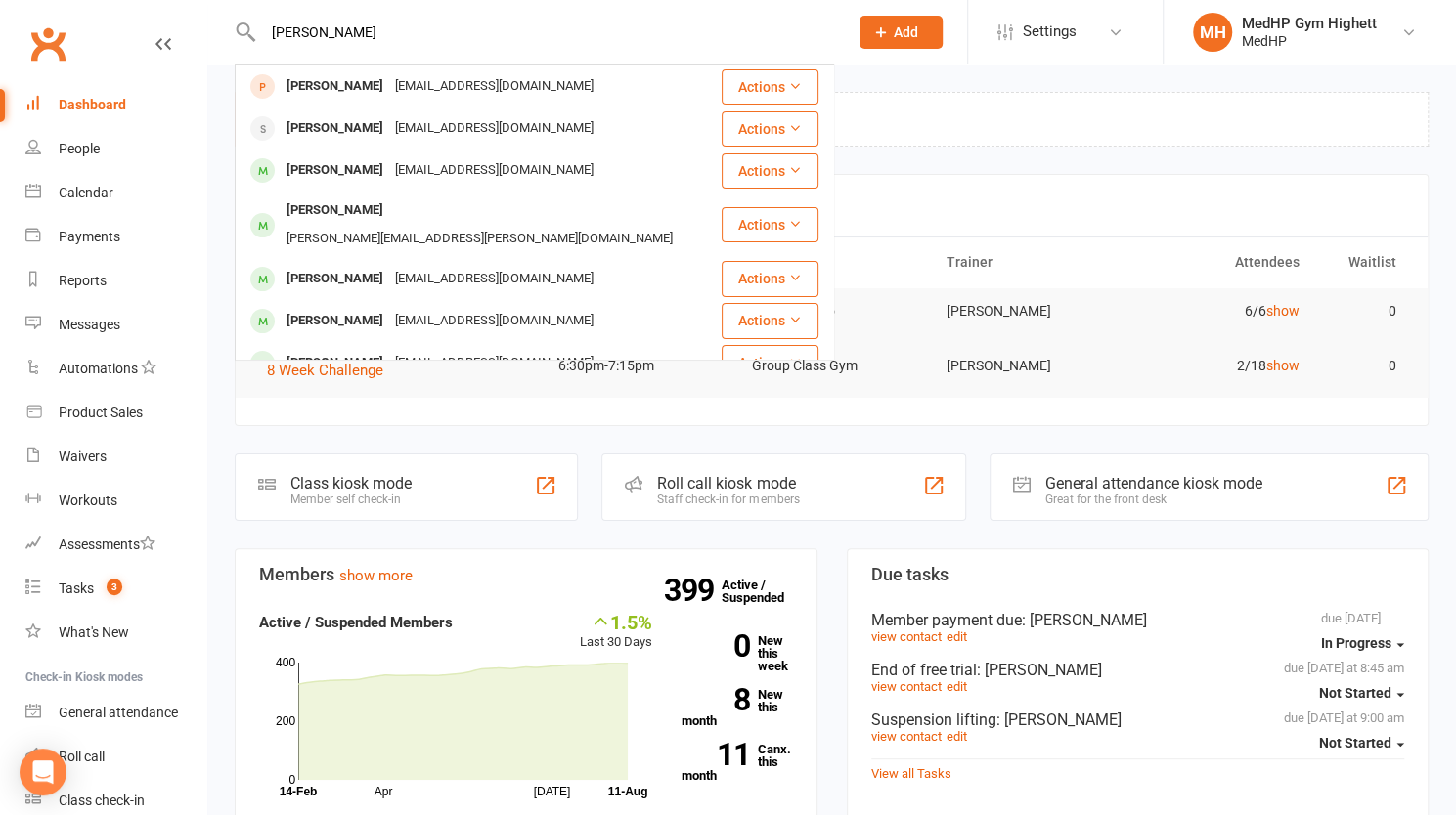
drag, startPoint x: 430, startPoint y: 45, endPoint x: 178, endPoint y: 37, distance: 252.1
click at [178, 5] on header "[PERSON_NAME] [PERSON_NAME] [EMAIL_ADDRESS][DOMAIN_NAME] Actions [PERSON_NAME] …" at bounding box center [728, 5] width 1456 height 0
paste input "[PERSON_NAME]"
drag, startPoint x: 441, startPoint y: 41, endPoint x: 176, endPoint y: 48, distance: 265.1
click at [176, 5] on header "[PERSON_NAME] [PERSON_NAME] [EMAIL_ADDRESS][DOMAIN_NAME] Actions [PERSON_NAME] …" at bounding box center [728, 5] width 1456 height 0
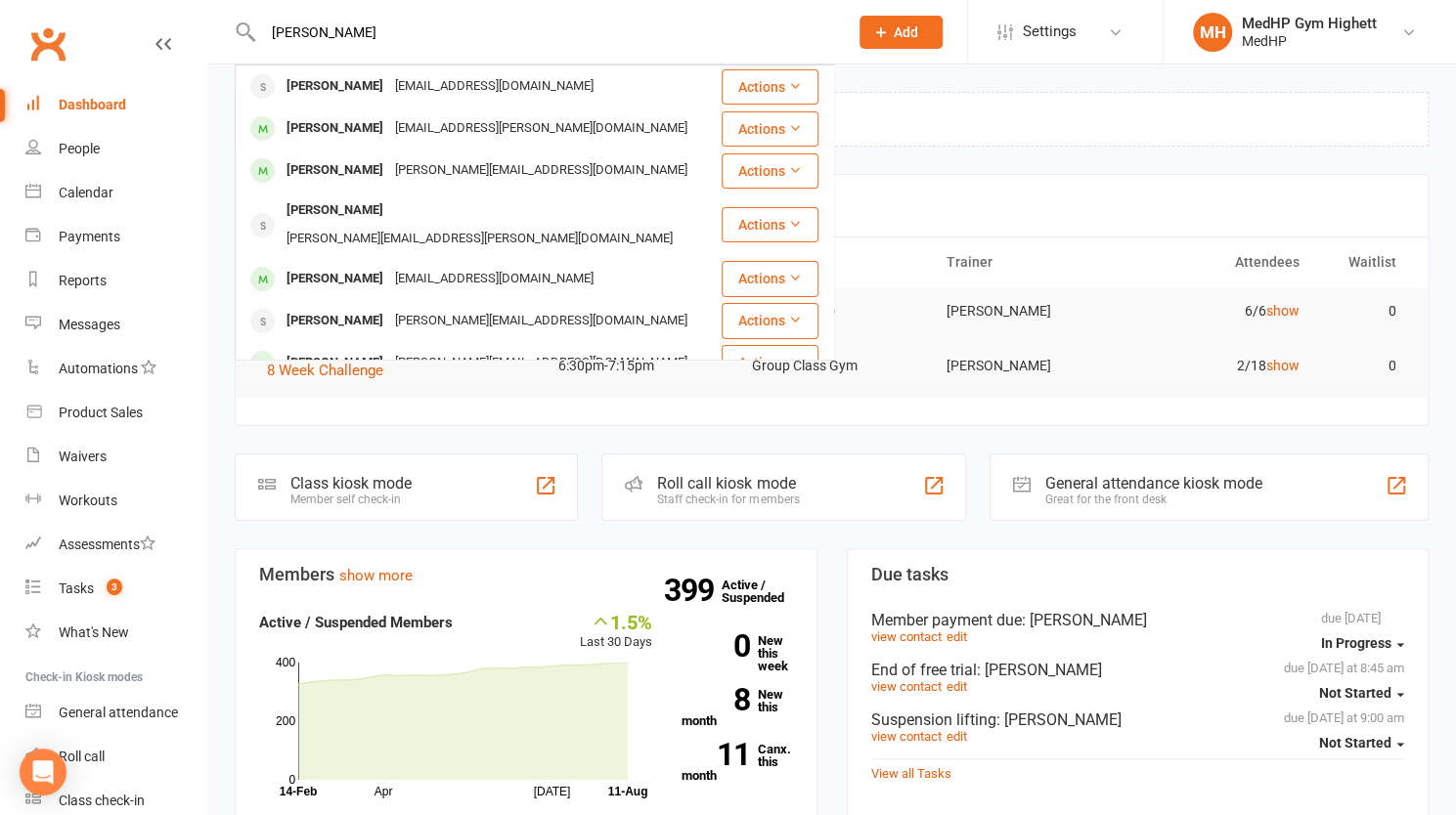
paste input "[PERSON_NAME]"
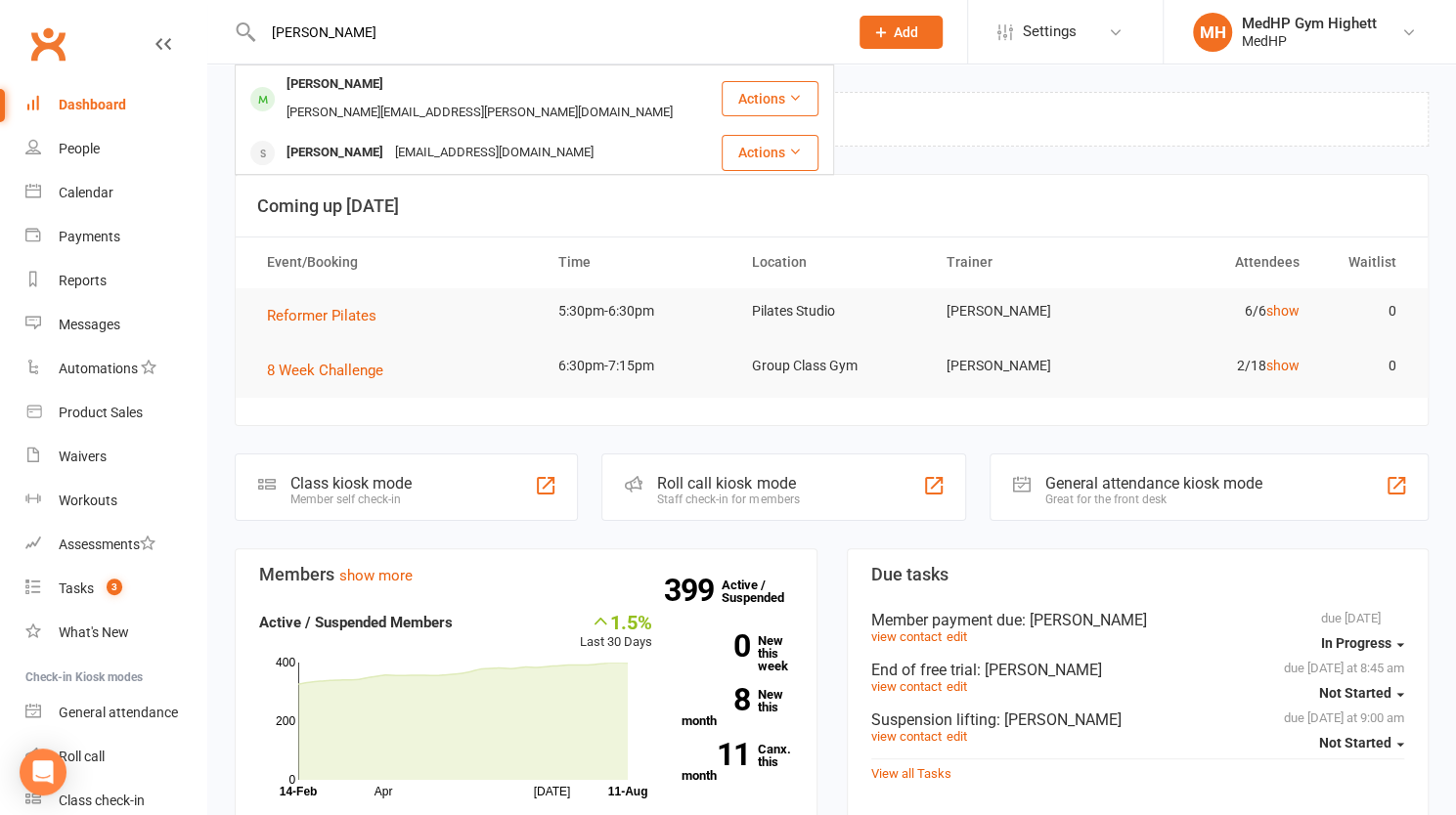
drag, startPoint x: 402, startPoint y: 51, endPoint x: 225, endPoint y: 49, distance: 177.0
click at [225, 49] on react-component "[PERSON_NAME] [PERSON_NAME] [PERSON_NAME][EMAIL_ADDRESS][PERSON_NAME][DOMAIN_NA…" at bounding box center [417, 32] width 834 height 64
click at [355, 42] on input "[PERSON_NAME]" at bounding box center [546, 32] width 577 height 27
drag, startPoint x: 381, startPoint y: 42, endPoint x: 227, endPoint y: 44, distance: 154.0
click at [227, 44] on react-component "[PERSON_NAME] [PERSON_NAME] [PERSON_NAME][EMAIL_ADDRESS][PERSON_NAME][DOMAIN_NA…" at bounding box center [417, 32] width 834 height 64
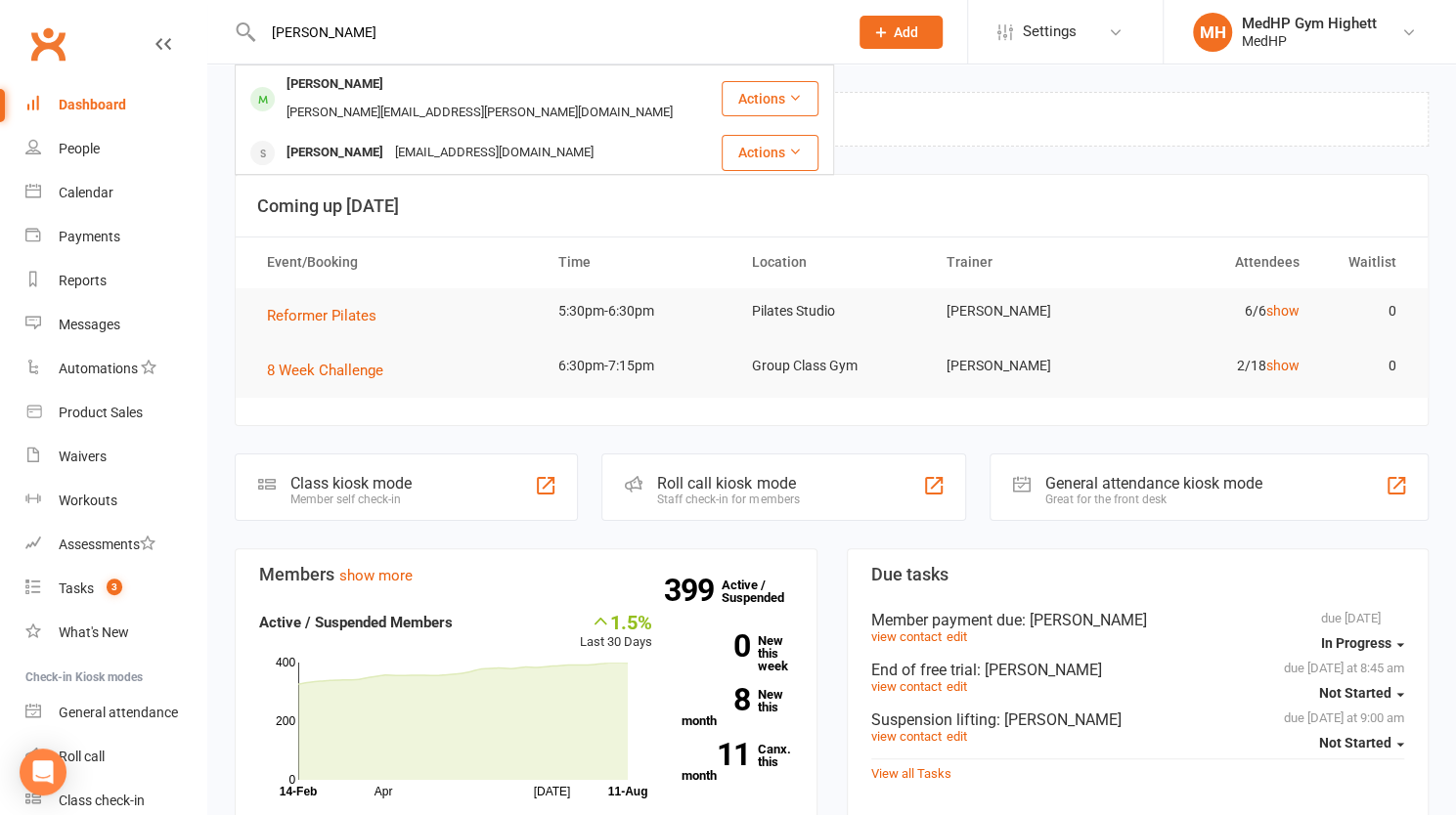
paste input "[PERSON_NAME]"
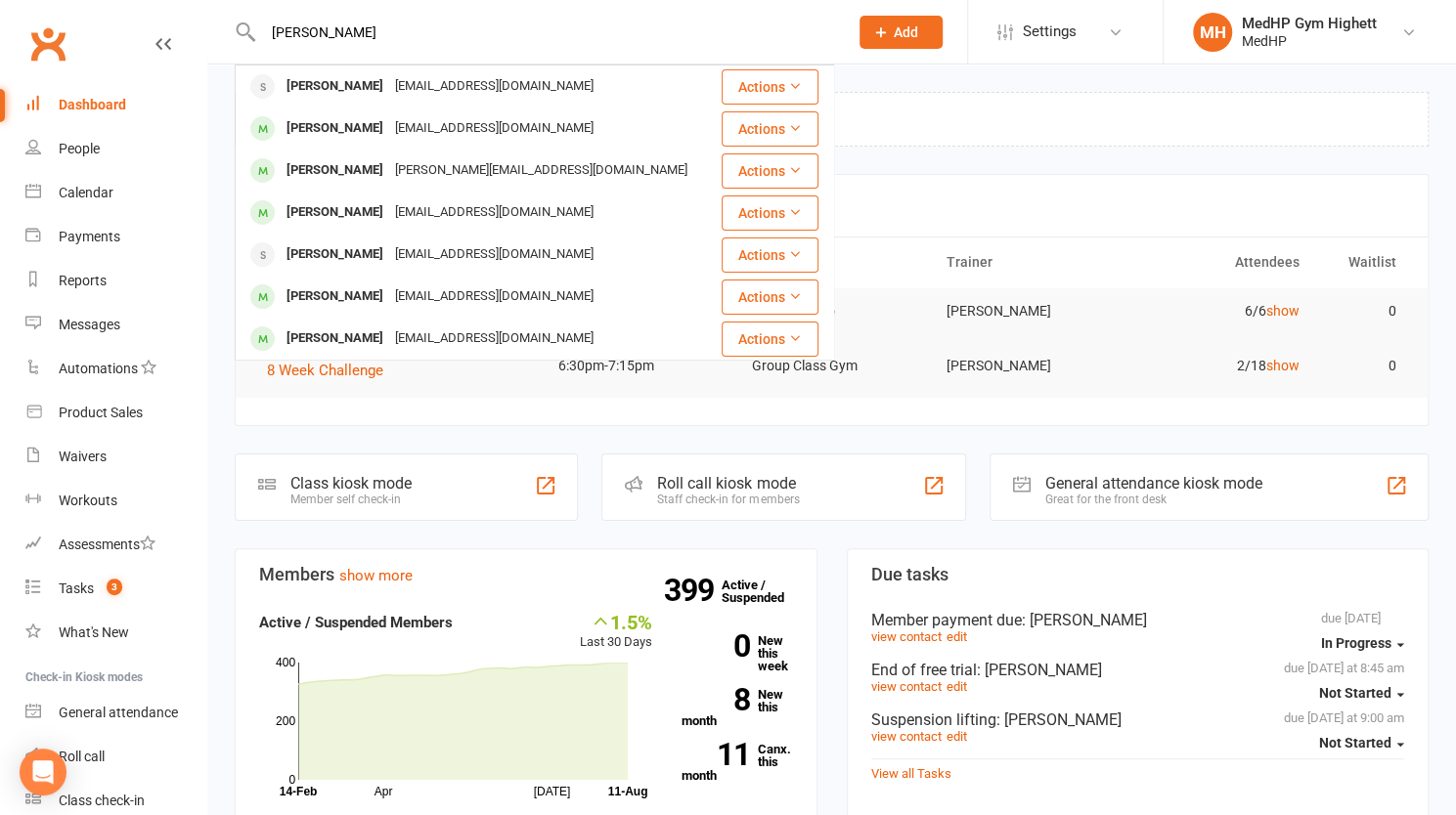
drag, startPoint x: 255, startPoint y: 49, endPoint x: 209, endPoint y: 48, distance: 46.0
click at [209, 48] on react-component "[PERSON_NAME] [PERSON_NAME] [EMAIL_ADDRESS][DOMAIN_NAME] Actions [PERSON_NAME] …" at bounding box center [417, 32] width 834 height 64
paste input "[PERSON_NAME]"
drag, startPoint x: 399, startPoint y: 26, endPoint x: 217, endPoint y: 13, distance: 182.5
click at [217, 13] on react-component "[PERSON_NAME] [PERSON_NAME] [EMAIL_ADDRESS][DOMAIN_NAME] Actions [PERSON_NAME] …" at bounding box center [417, 32] width 834 height 64
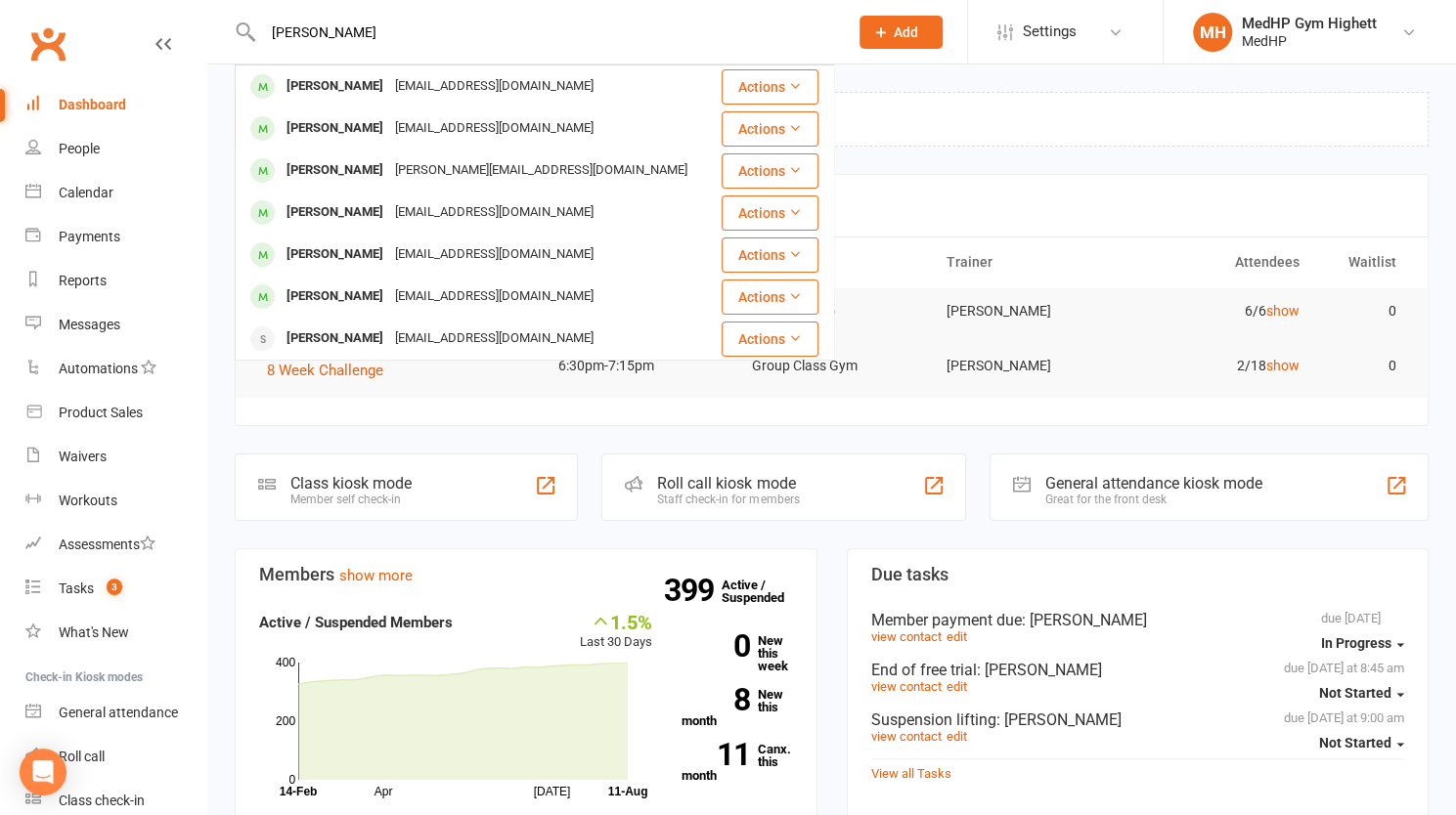
paste input "[PERSON_NAME]"
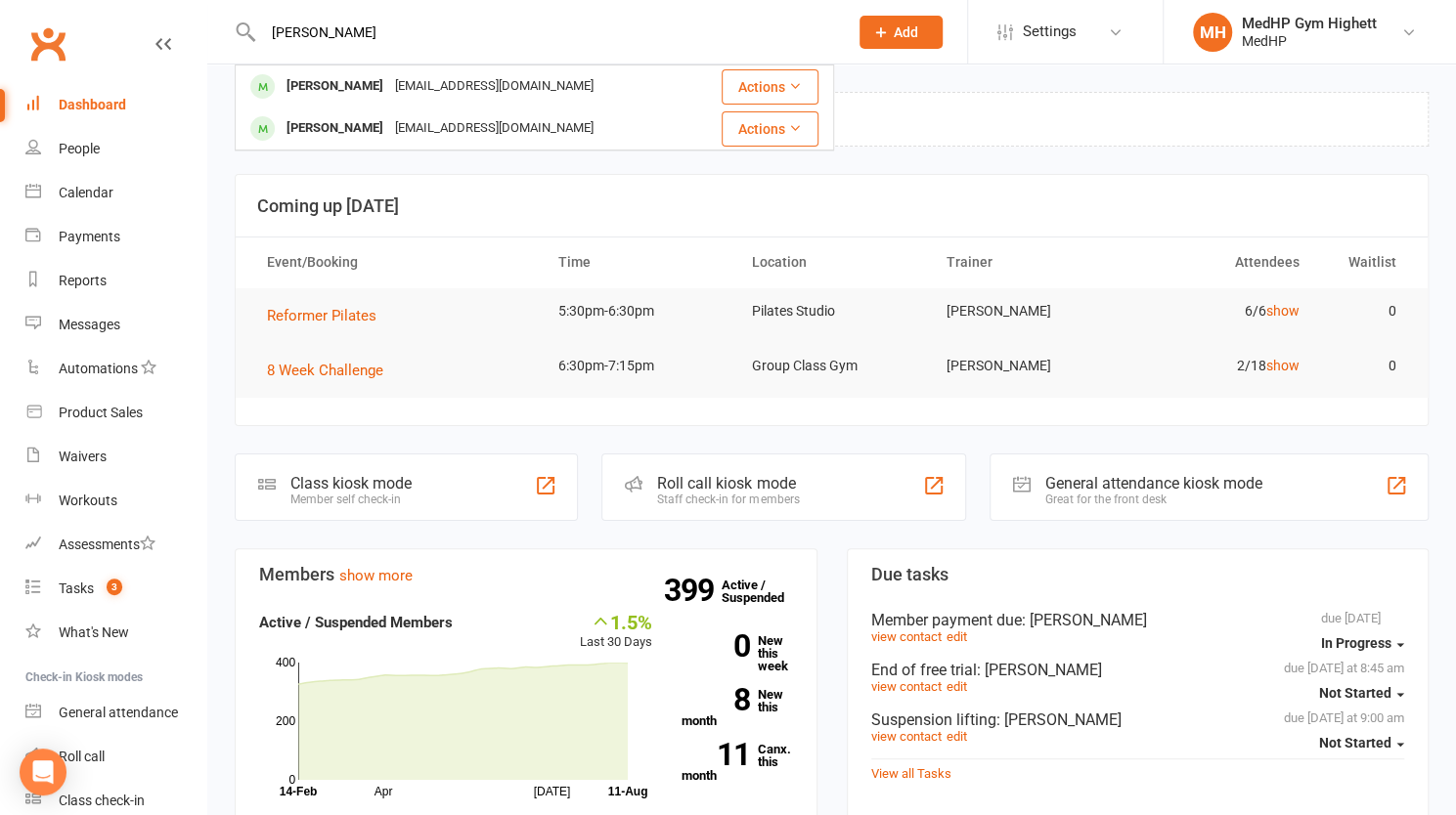
drag, startPoint x: 334, startPoint y: 66, endPoint x: 193, endPoint y: 73, distance: 141.2
click at [193, 5] on header "[PERSON_NAME] [PERSON_NAME] [EMAIL_ADDRESS][DOMAIN_NAME] Actions [PERSON_NAME] …" at bounding box center [728, 5] width 1456 height 0
paste input "[PERSON_NAME]"
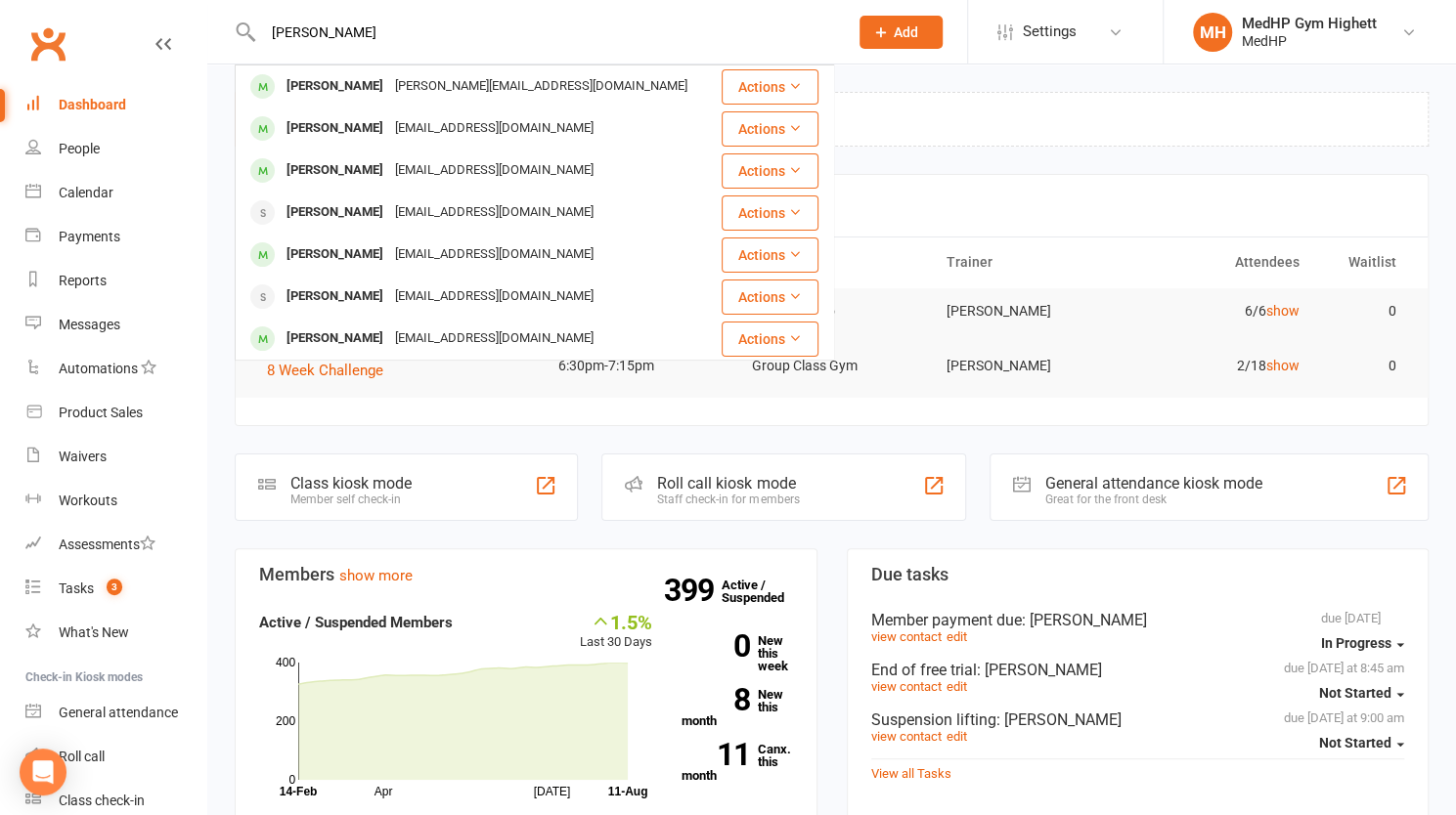
drag, startPoint x: 412, startPoint y: 26, endPoint x: 239, endPoint y: -13, distance: 177.3
paste input "[PERSON_NAME]"
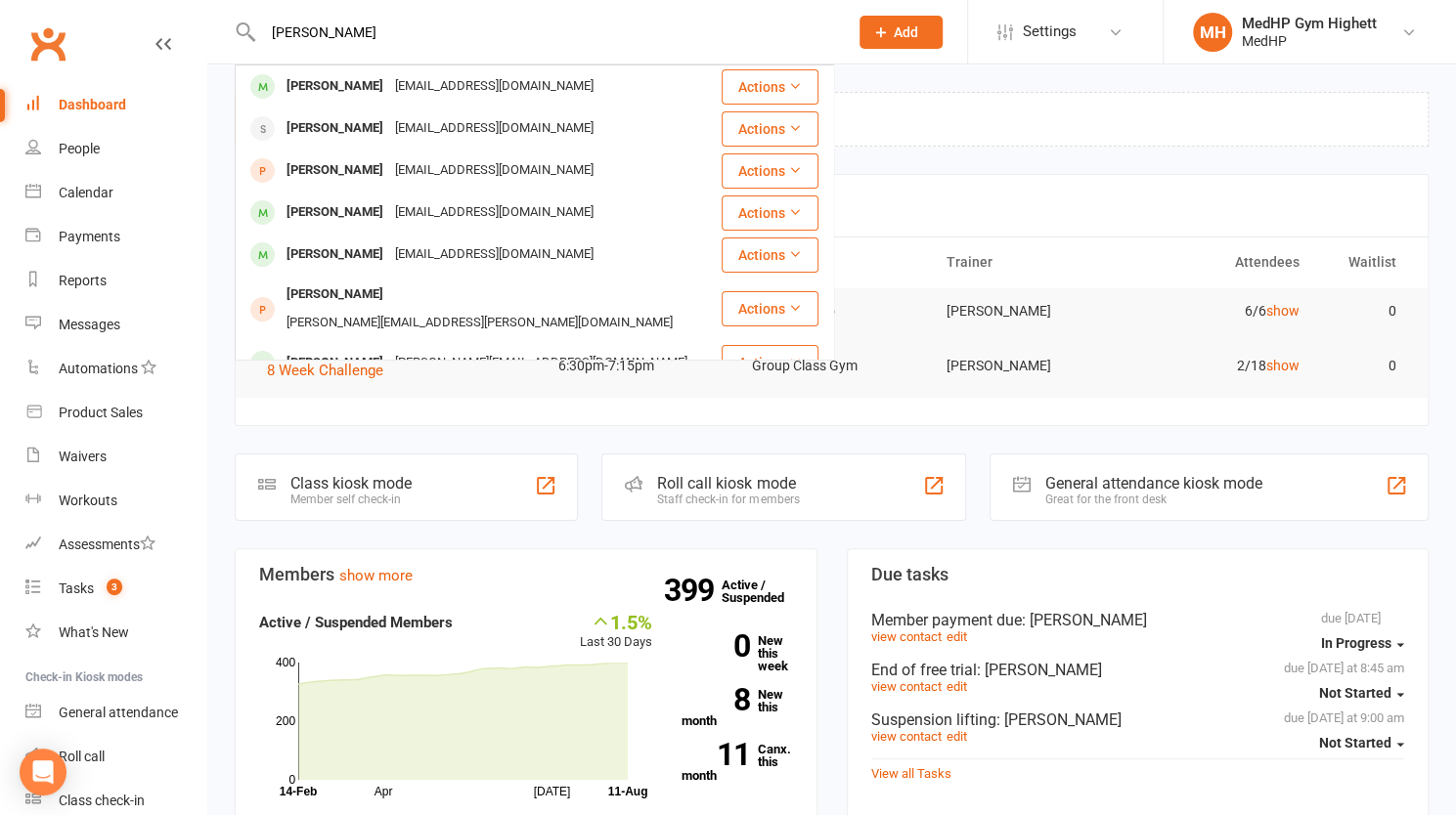
drag, startPoint x: 384, startPoint y: 40, endPoint x: 214, endPoint y: -10, distance: 177.2
paste input "[PERSON_NAME]"
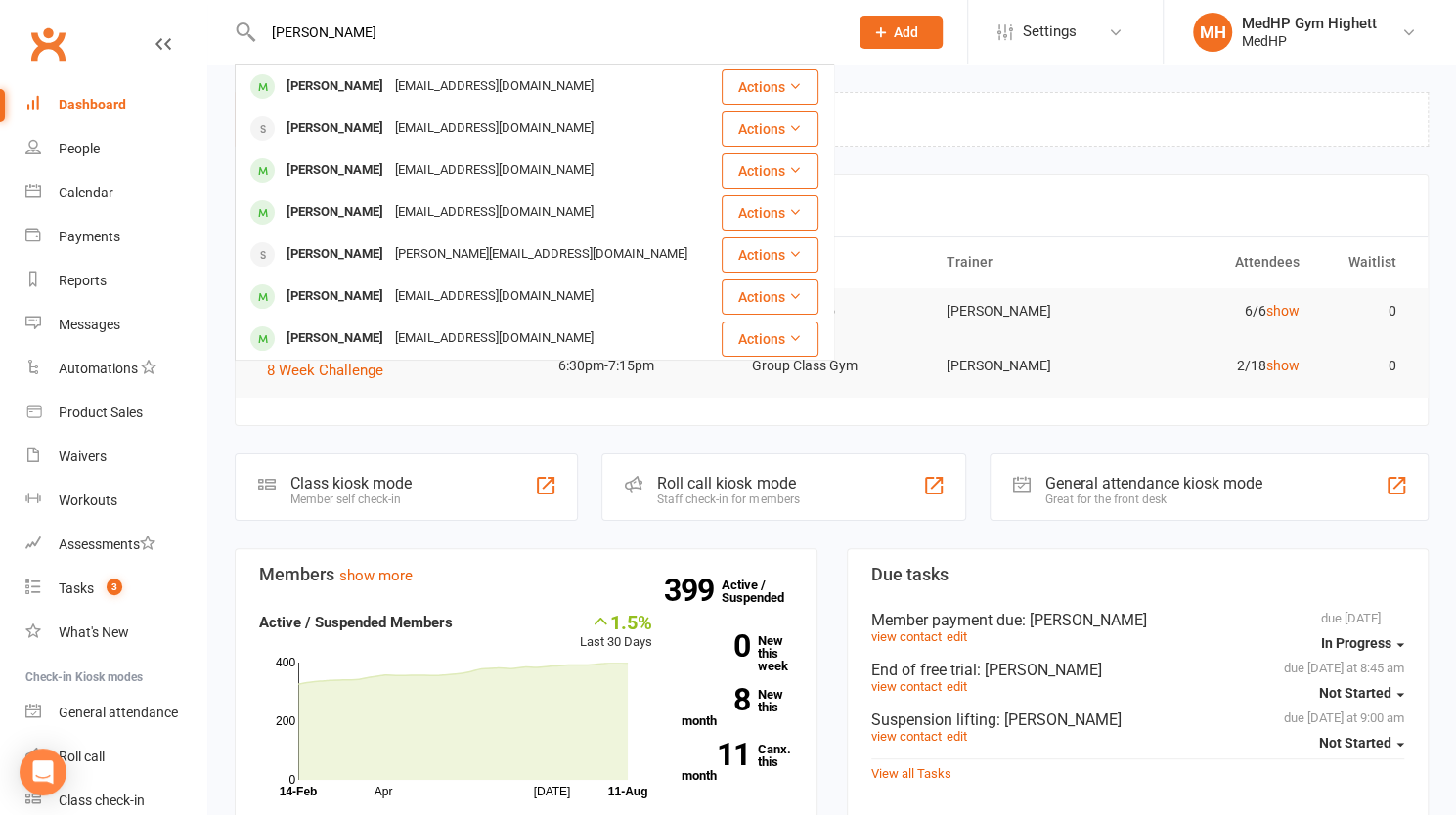
drag, startPoint x: 438, startPoint y: 38, endPoint x: 200, endPoint y: 30, distance: 238.1
click at [200, 5] on header "[PERSON_NAME] [PERSON_NAME] [EMAIL_ADDRESS][DOMAIN_NAME] Actions [PERSON_NAME] …" at bounding box center [728, 5] width 1456 height 0
paste input "[PERSON_NAME]"
drag, startPoint x: 479, startPoint y: 43, endPoint x: 201, endPoint y: 55, distance: 278.3
click at [201, 5] on header "[PERSON_NAME] [PERSON_NAME] [PERSON_NAME][EMAIL_ADDRESS][DOMAIN_NAME] Actions […" at bounding box center [728, 5] width 1456 height 0
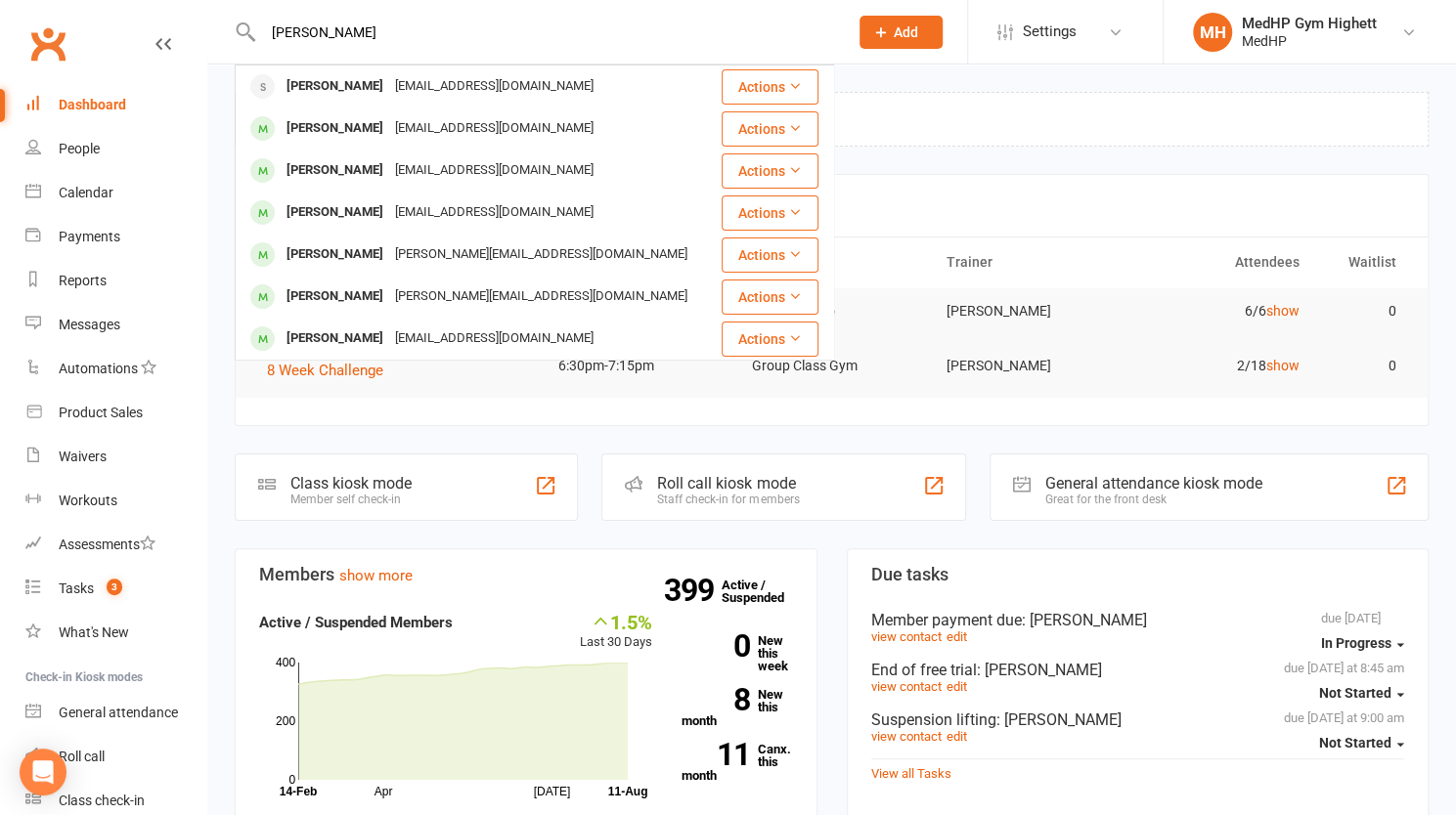
paste input "[PERSON_NAME]"
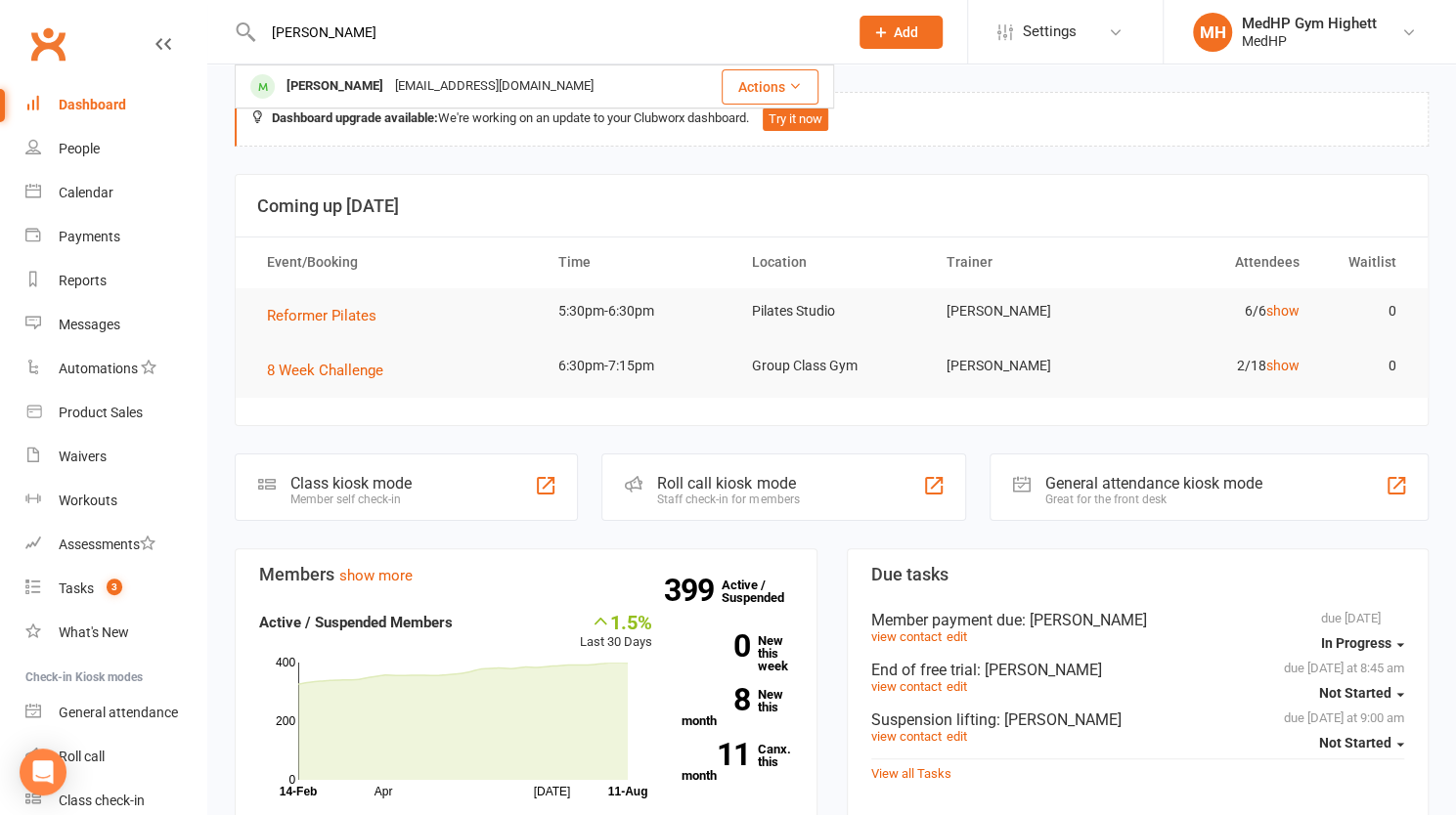
drag, startPoint x: 450, startPoint y: 30, endPoint x: 220, endPoint y: 40, distance: 230.2
click at [220, 40] on react-component "[PERSON_NAME] [PERSON_NAME] [PERSON_NAME][EMAIL_ADDRESS][DOMAIN_NAME] Actions" at bounding box center [417, 32] width 834 height 64
paste input "[PERSON_NAME]"
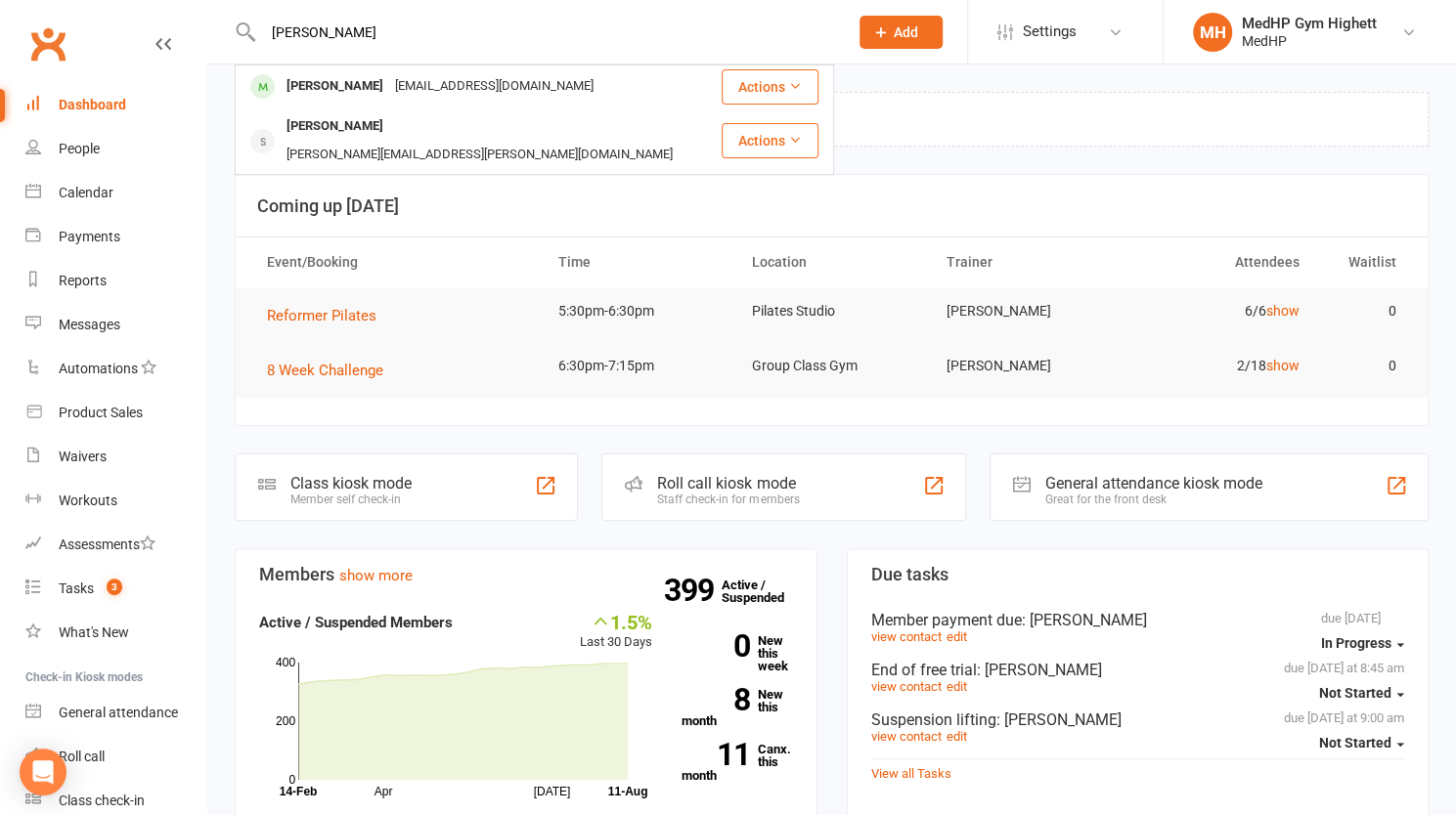
drag, startPoint x: 422, startPoint y: 24, endPoint x: 241, endPoint y: 32, distance: 181.2
click at [241, 32] on div "[PERSON_NAME] [PERSON_NAME] [PERSON_NAME][EMAIL_ADDRESS][DOMAIN_NAME] Actions […" at bounding box center [534, 32] width 600 height 64
drag, startPoint x: 448, startPoint y: 30, endPoint x: 225, endPoint y: 26, distance: 223.0
click at [225, 26] on react-component "[PERSON_NAME] [PERSON_NAME] [PERSON_NAME][EMAIL_ADDRESS][DOMAIN_NAME] Actions […" at bounding box center [417, 32] width 834 height 64
paste input "[PERSON_NAME]"
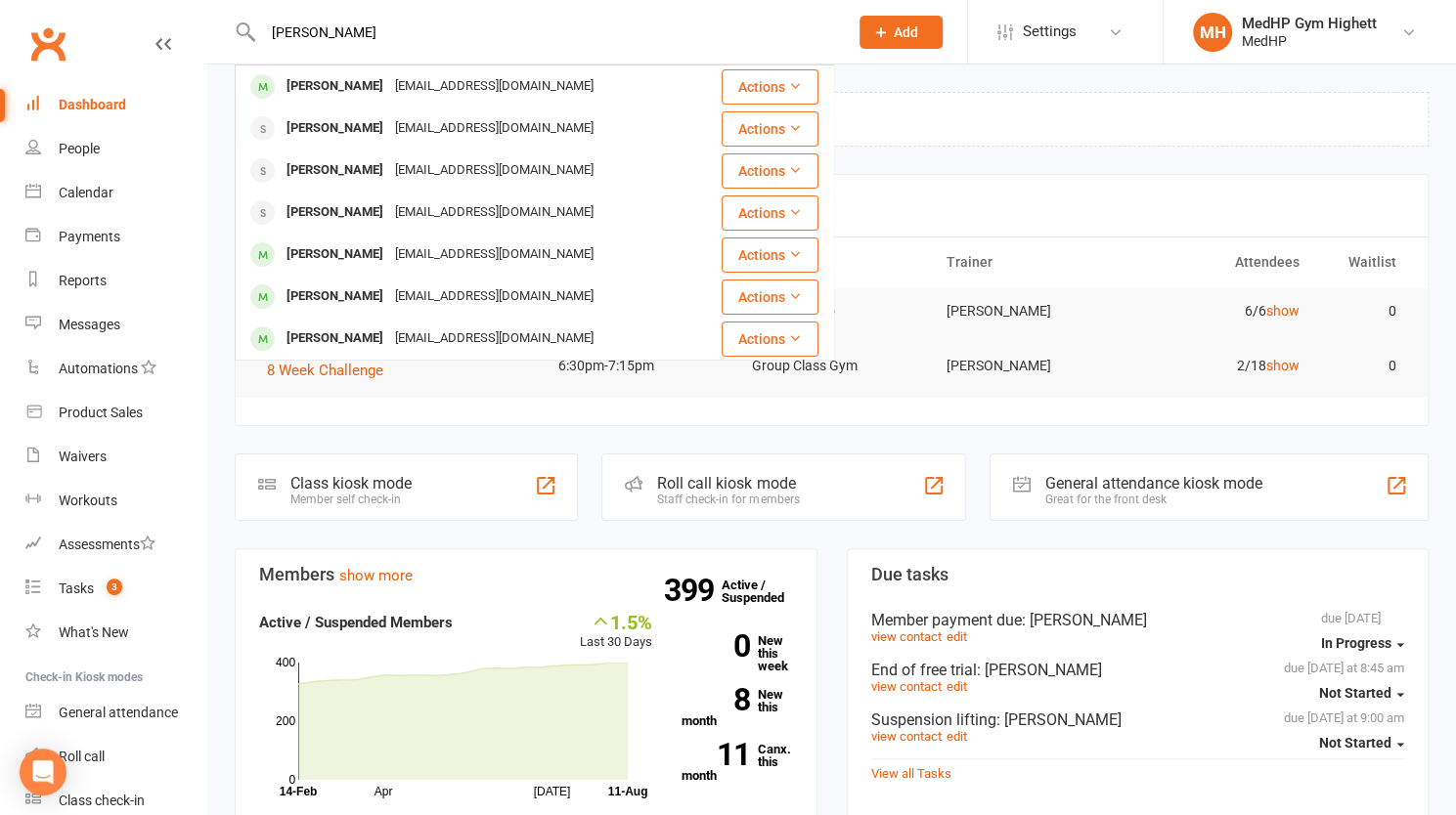
drag, startPoint x: 435, startPoint y: 32, endPoint x: 131, endPoint y: 15, distance: 304.5
click at [131, 5] on header "[PERSON_NAME] [PERSON_NAME] [EMAIL_ADDRESS][DOMAIN_NAME] Actions [PERSON_NAME] …" at bounding box center [728, 5] width 1456 height 0
paste input "[PERSON_NAME]"
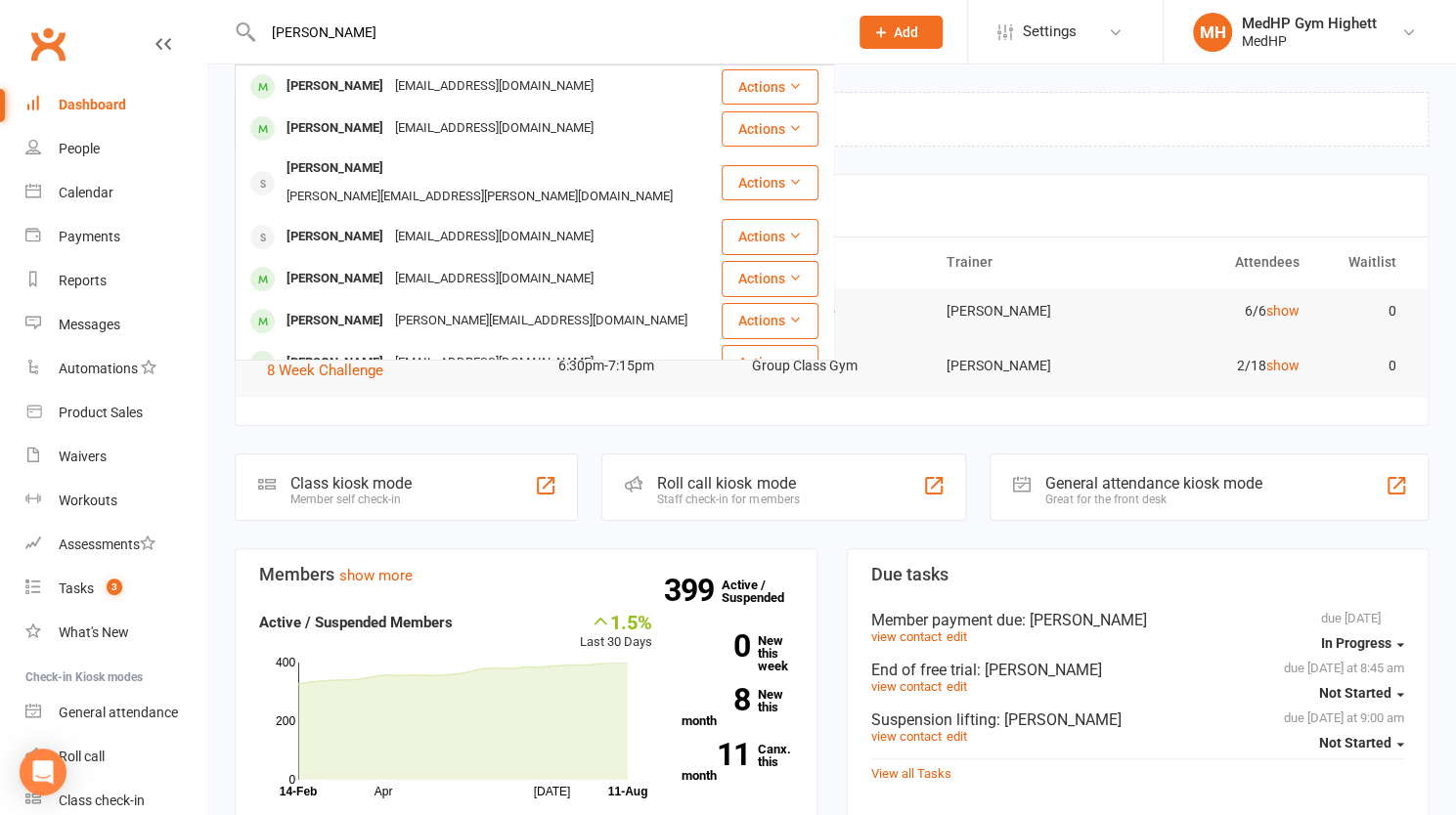
drag, startPoint x: 429, startPoint y: 43, endPoint x: 172, endPoint y: 51, distance: 257.1
click at [172, 5] on header "[PERSON_NAME] [PERSON_NAME] [EMAIL_ADDRESS][DOMAIN_NAME] Actions [PERSON_NAME] …" at bounding box center [728, 5] width 1456 height 0
paste input "[PERSON_NAME]"
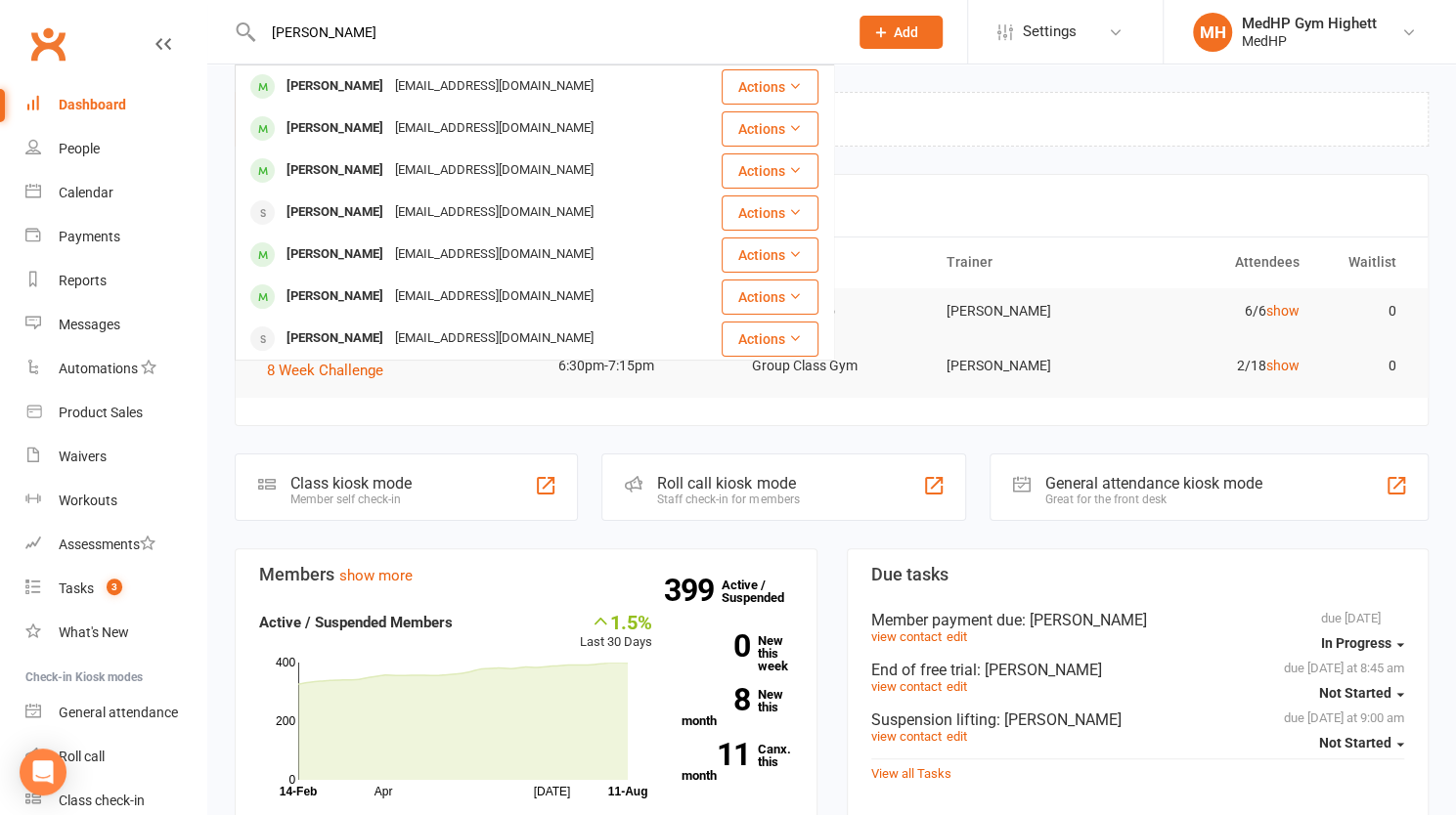
drag, startPoint x: 436, startPoint y: 29, endPoint x: 147, endPoint y: 29, distance: 289.0
click at [147, 5] on header "[PERSON_NAME] [PERSON_NAME] [EMAIL_ADDRESS][DOMAIN_NAME] Actions [PERSON_NAME] …" at bounding box center [728, 5] width 1456 height 0
paste input "[PERSON_NAME]"
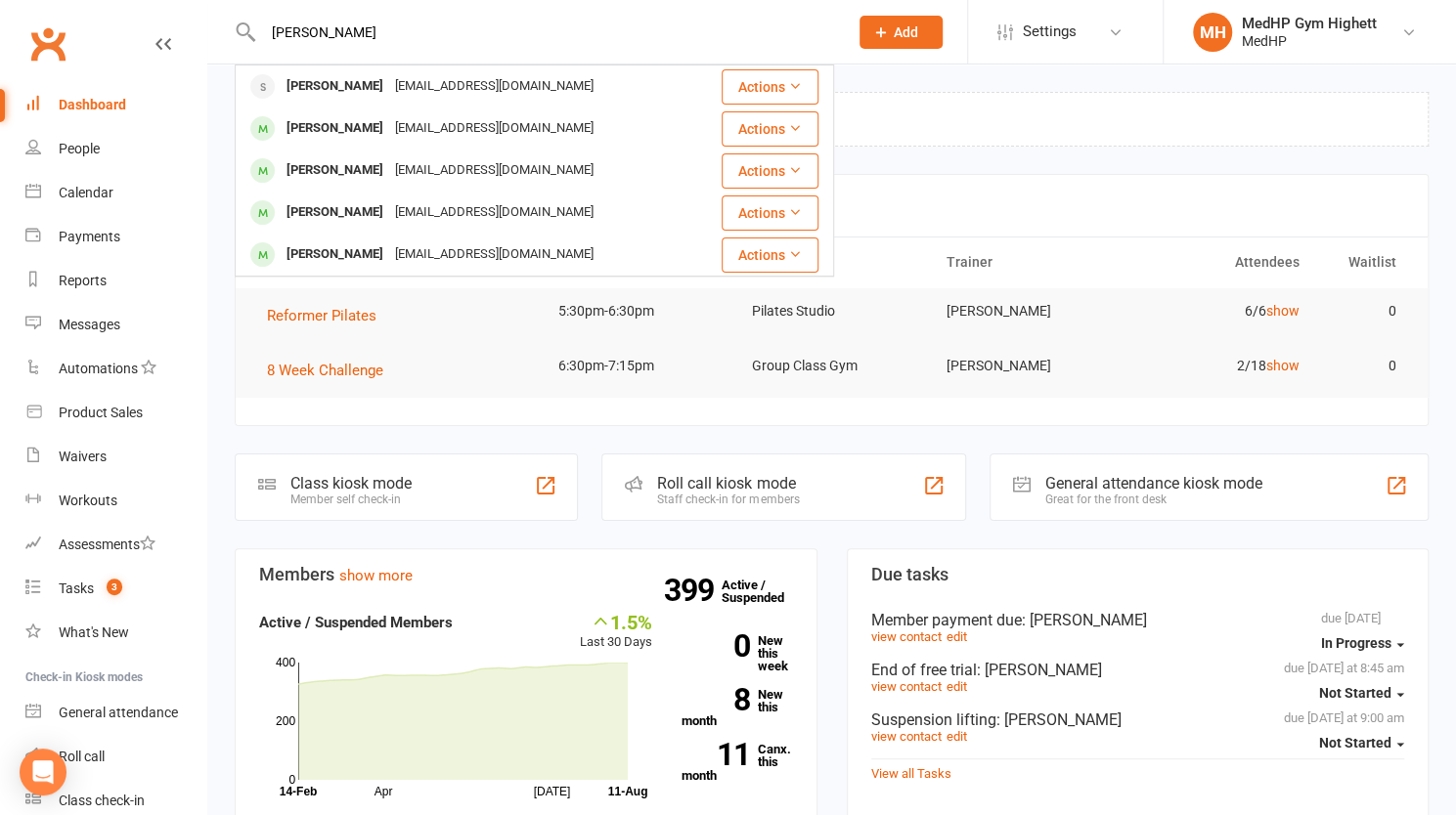
drag, startPoint x: 423, startPoint y: 24, endPoint x: 204, endPoint y: 50, distance: 220.5
click at [204, 5] on header "[PERSON_NAME] [PERSON_NAME] [PERSON_NAME][EMAIL_ADDRESS][DOMAIN_NAME] Actions […" at bounding box center [728, 5] width 1456 height 0
paste input "[PERSON_NAME]"
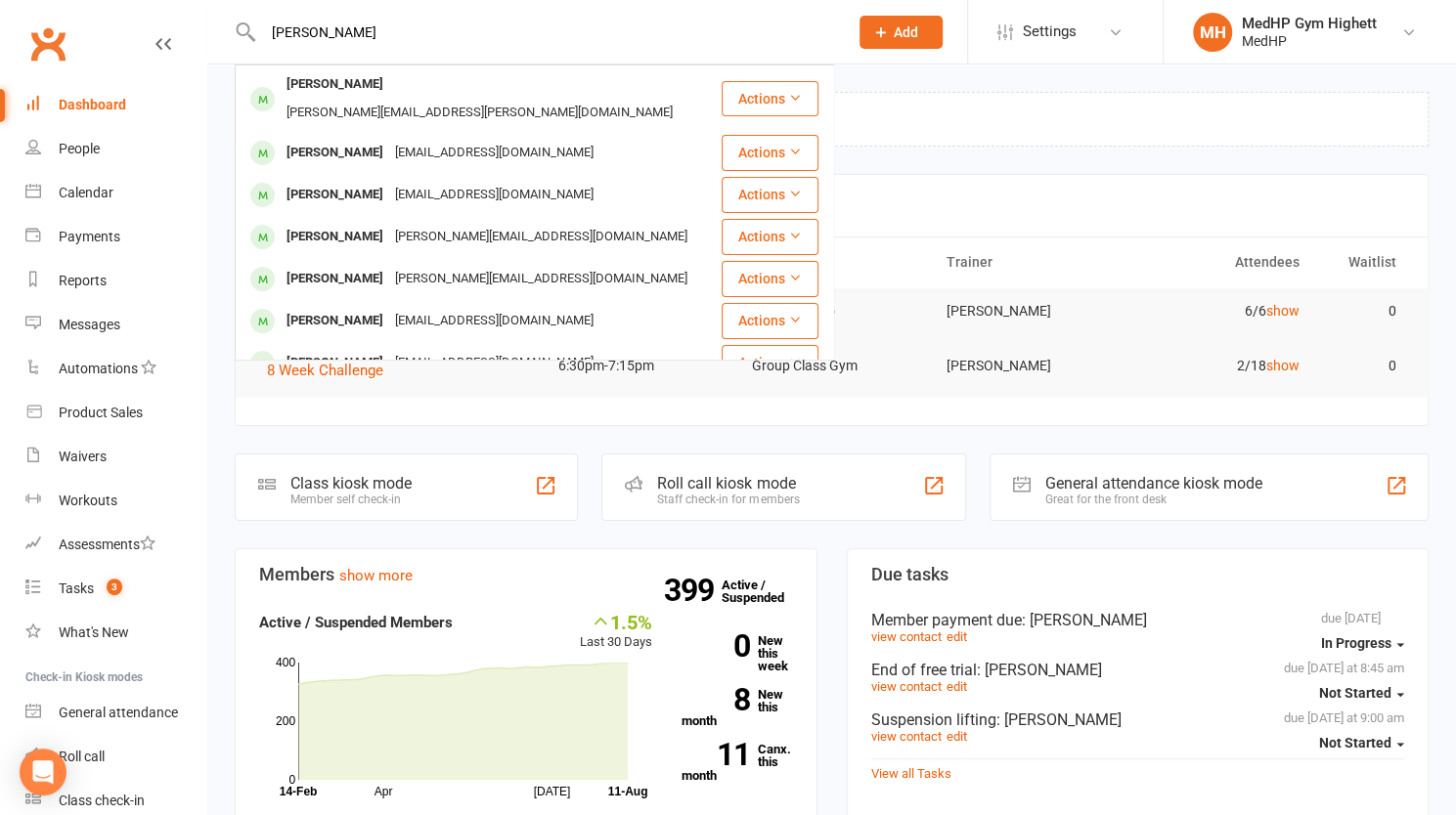
type input "[PERSON_NAME]"
